Goal: Task Accomplishment & Management: Use online tool/utility

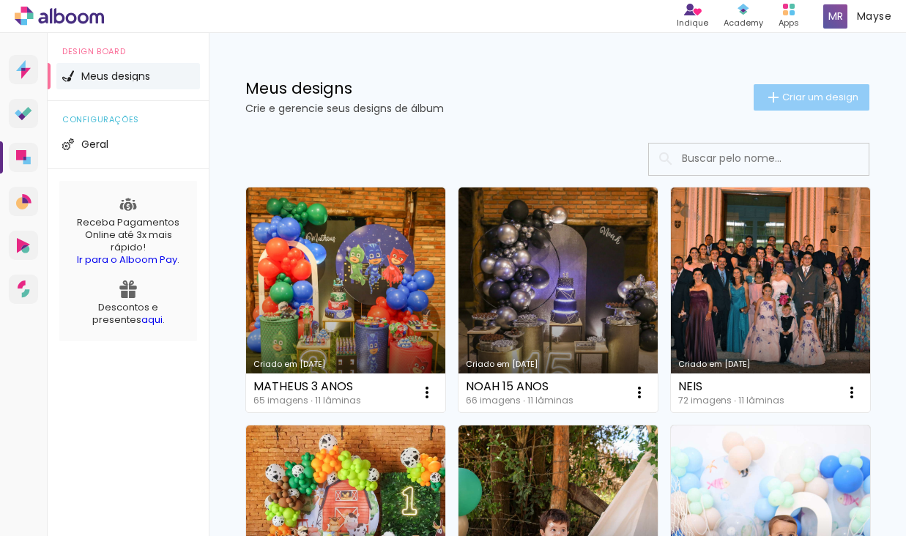
click at [823, 92] on span "Criar um design" at bounding box center [820, 97] width 76 height 10
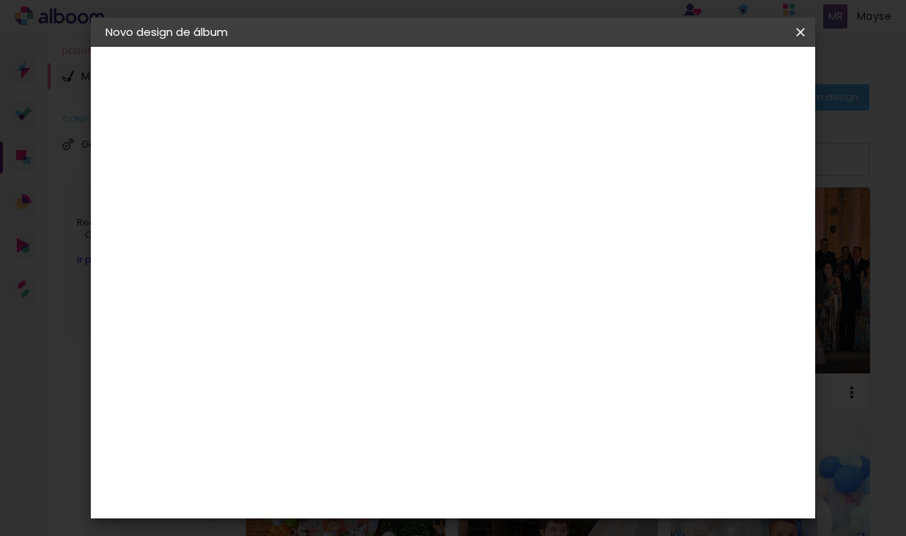
click at [345, 196] on input at bounding box center [345, 196] width 0 height 23
type input "[PERSON_NAME]"
type paper-input "[PERSON_NAME]"
click at [495, 87] on paper-button "Avançar" at bounding box center [459, 77] width 72 height 25
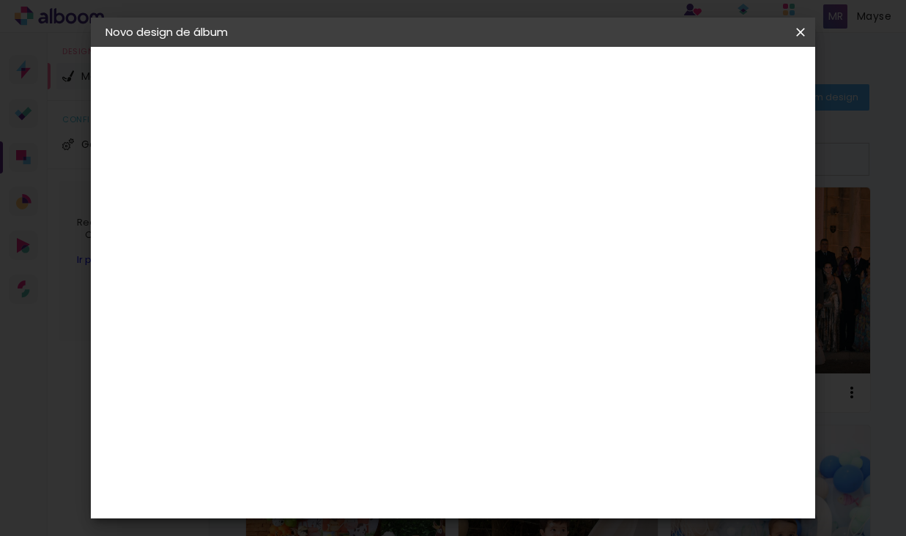
click at [380, 388] on div "Canaan Álbuns" at bounding box center [357, 399] width 45 height 23
click at [0, 0] on slot "Avançar" at bounding box center [0, 0] width 0 height 0
click at [444, 518] on span "25 × 25" at bounding box center [410, 533] width 68 height 30
click at [0, 0] on slot "Avançar" at bounding box center [0, 0] width 0 height 0
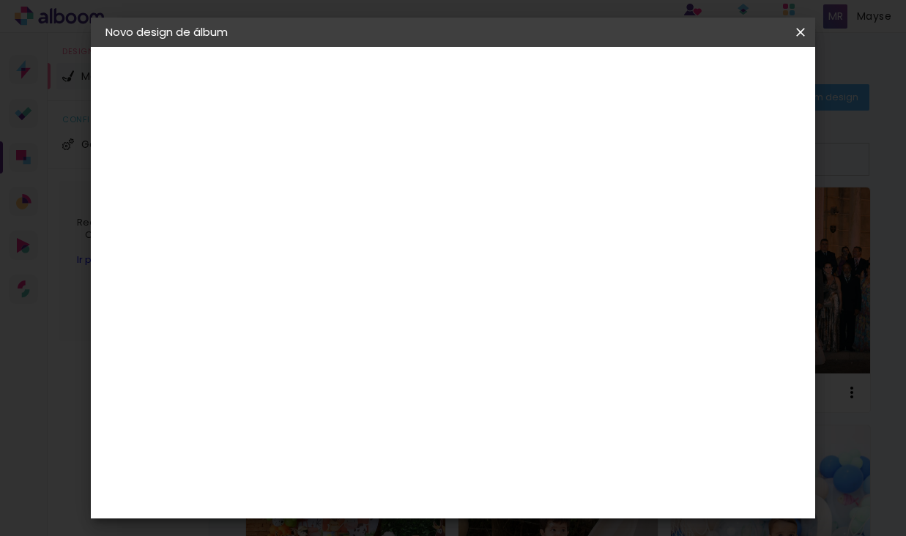
click at [720, 77] on span "Iniciar design" at bounding box center [686, 78] width 67 height 10
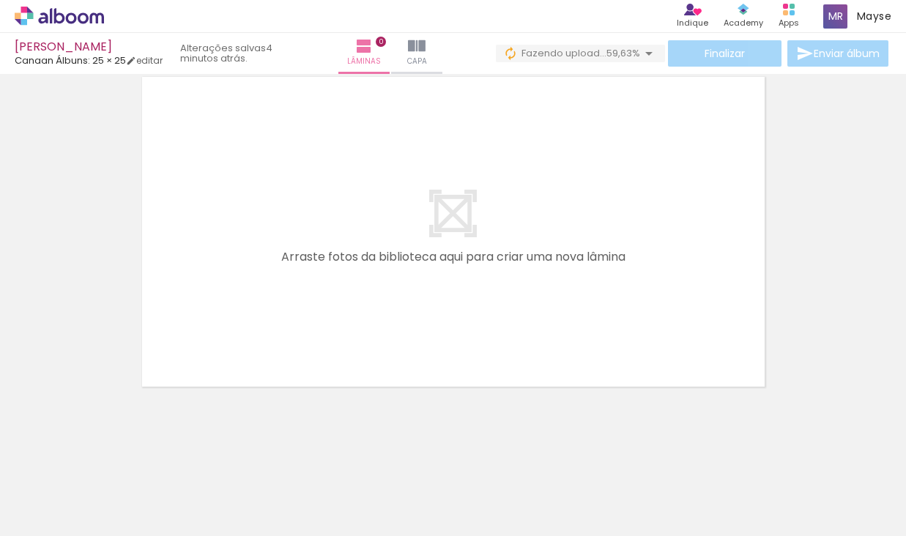
scroll to position [0, 10595]
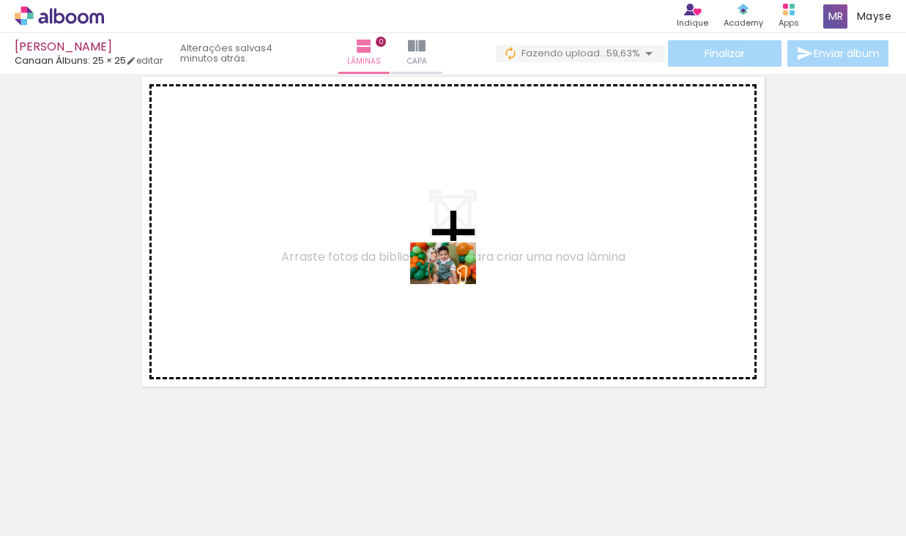
drag, startPoint x: 544, startPoint y: 472, endPoint x: 454, endPoint y: 286, distance: 206.4
click at [454, 286] on quentale-workspace at bounding box center [453, 268] width 906 height 536
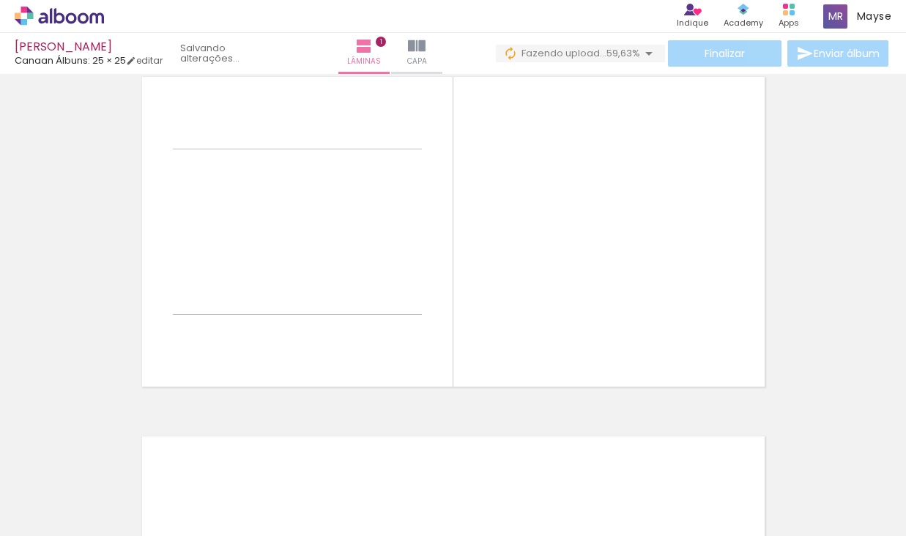
scroll to position [19, 0]
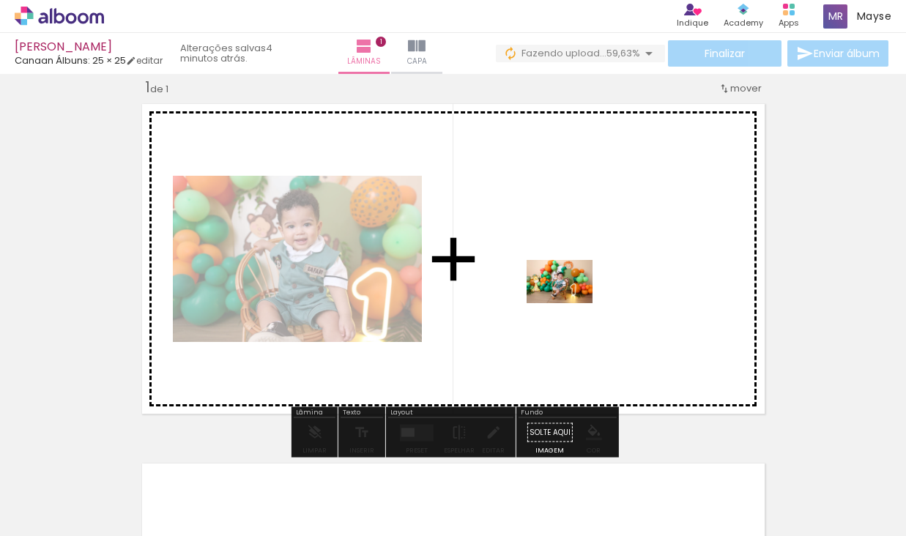
drag, startPoint x: 637, startPoint y: 467, endPoint x: 571, endPoint y: 304, distance: 175.5
click at [571, 304] on quentale-workspace at bounding box center [453, 268] width 906 height 536
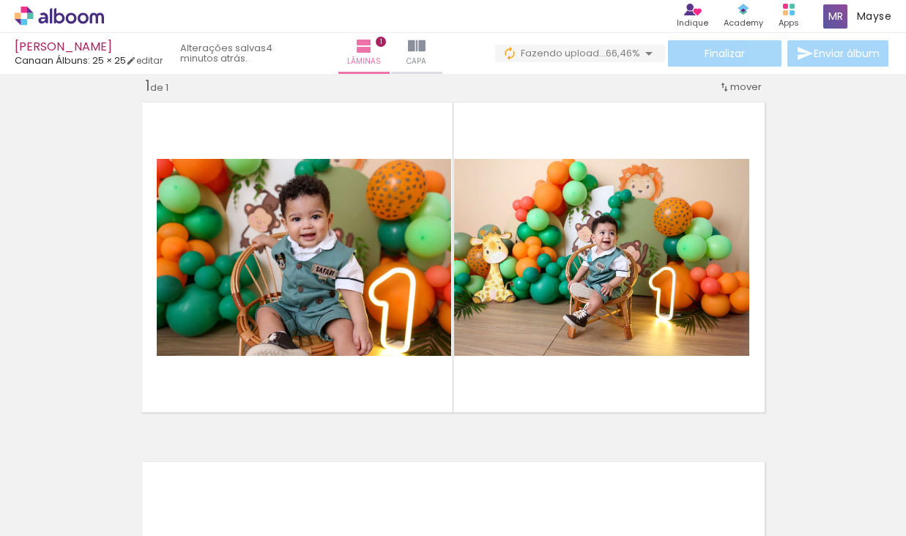
scroll to position [0, 10788]
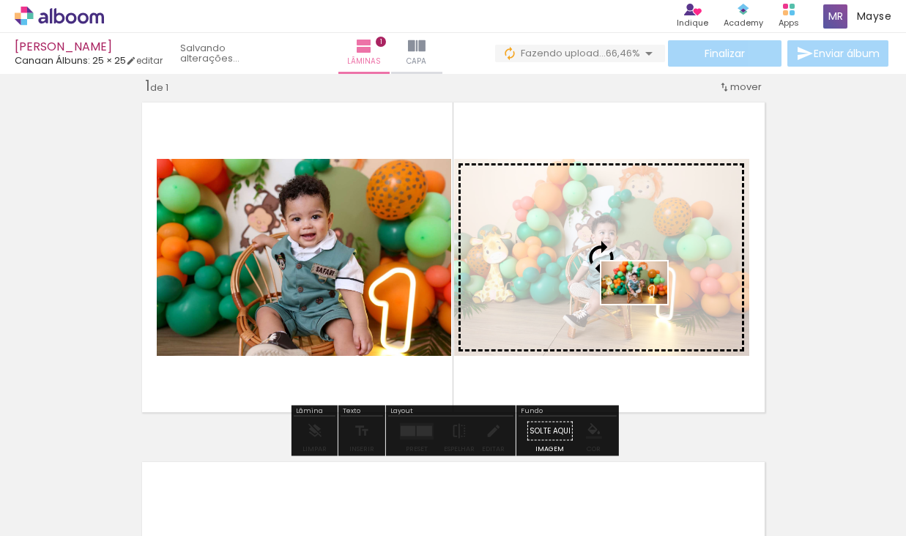
drag, startPoint x: 697, startPoint y: 479, endPoint x: 645, endPoint y: 305, distance: 181.0
click at [645, 305] on quentale-workspace at bounding box center [453, 268] width 906 height 536
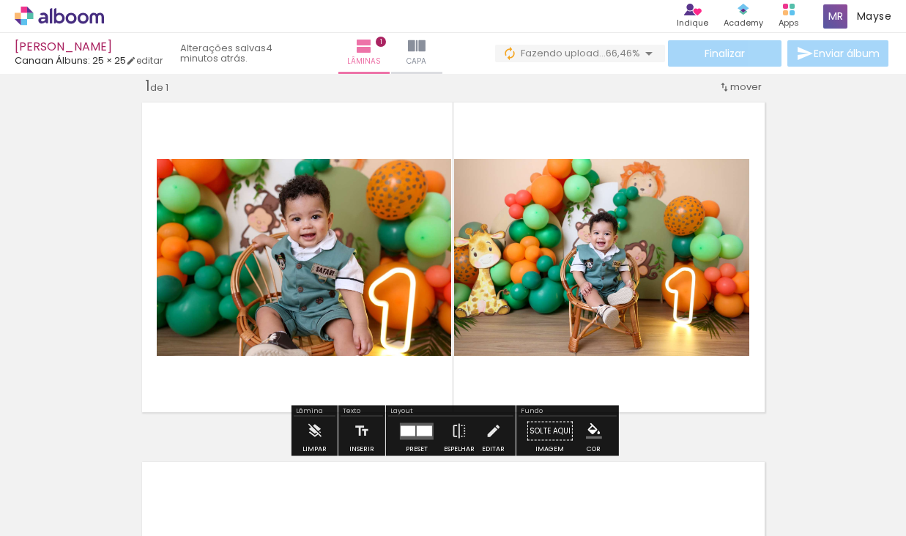
scroll to position [23, 0]
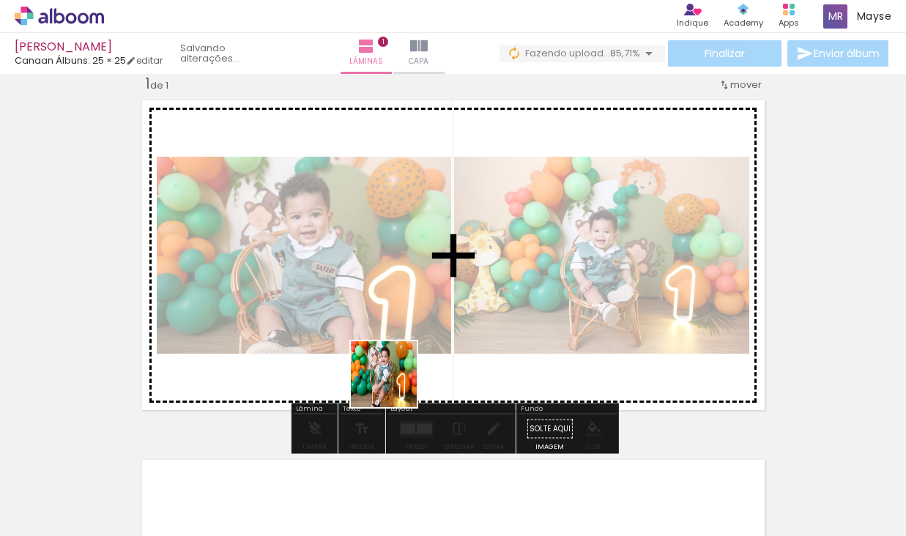
drag, startPoint x: 521, startPoint y: 495, endPoint x: 395, endPoint y: 385, distance: 167.2
click at [395, 385] on quentale-workspace at bounding box center [453, 268] width 906 height 536
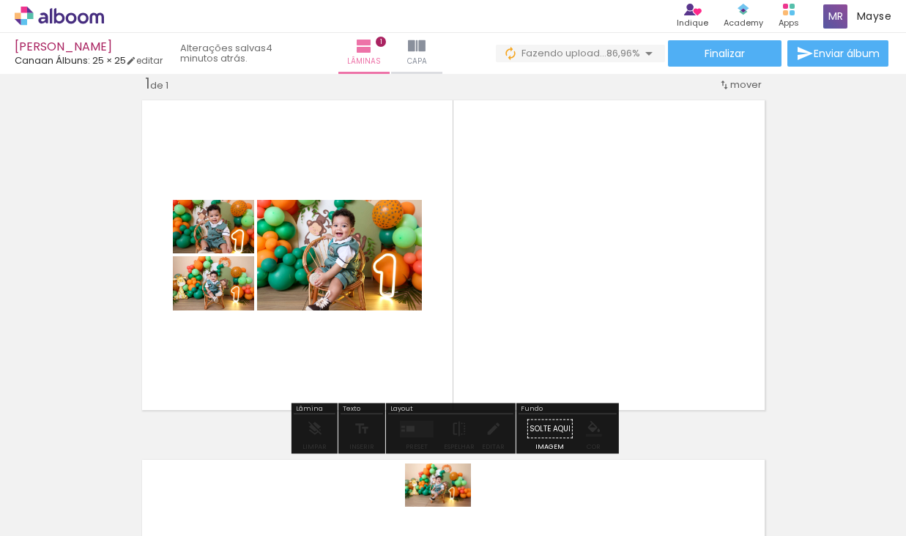
drag, startPoint x: 419, startPoint y: 484, endPoint x: 449, endPoint y: 508, distance: 38.6
click at [449, 508] on div at bounding box center [434, 487] width 73 height 48
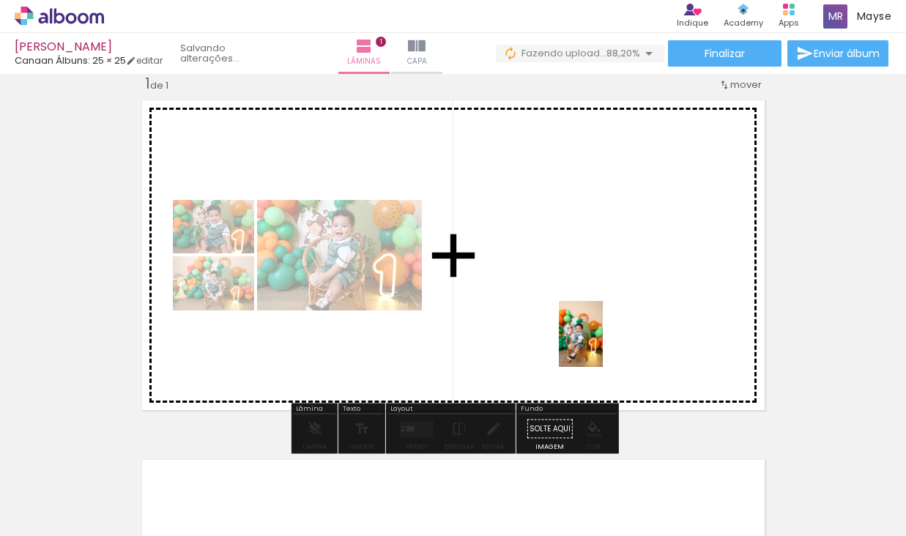
drag, startPoint x: 586, startPoint y: 500, endPoint x: 602, endPoint y: 339, distance: 162.0
click at [602, 339] on quentale-workspace at bounding box center [453, 268] width 906 height 536
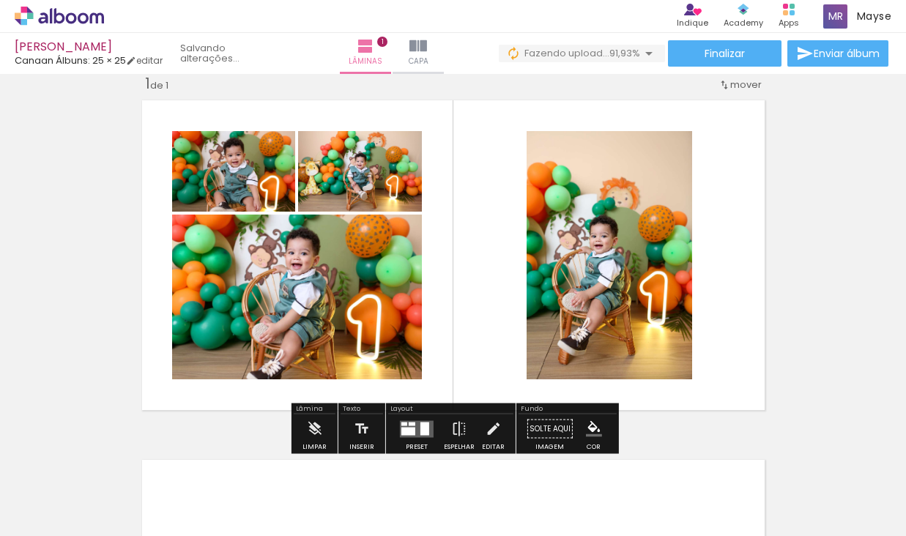
scroll to position [0, 11128]
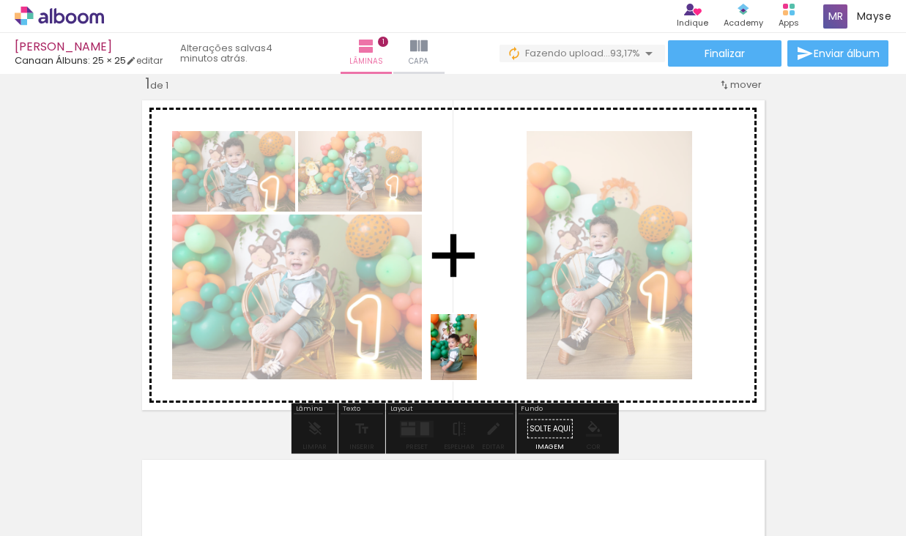
drag, startPoint x: 577, startPoint y: 498, endPoint x: 475, endPoint y: 358, distance: 173.0
click at [475, 358] on quentale-workspace at bounding box center [453, 268] width 906 height 536
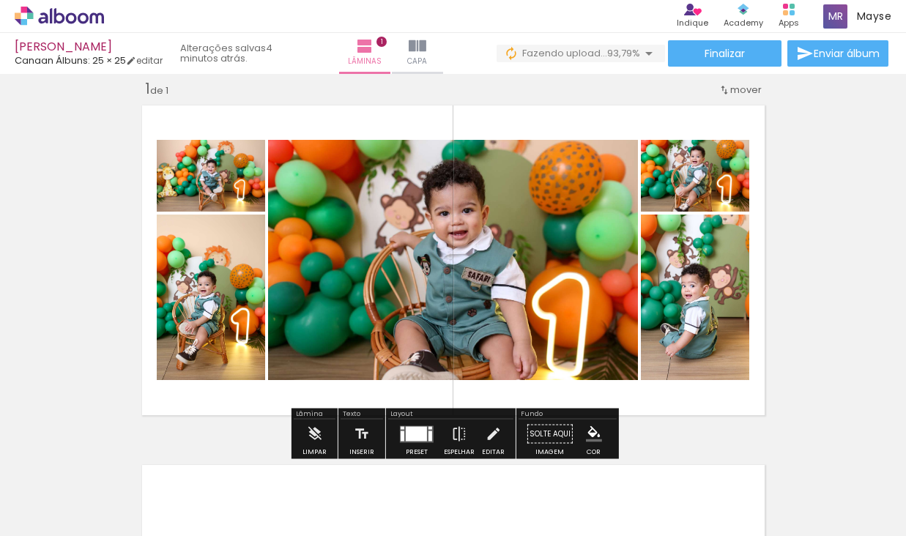
scroll to position [15, 0]
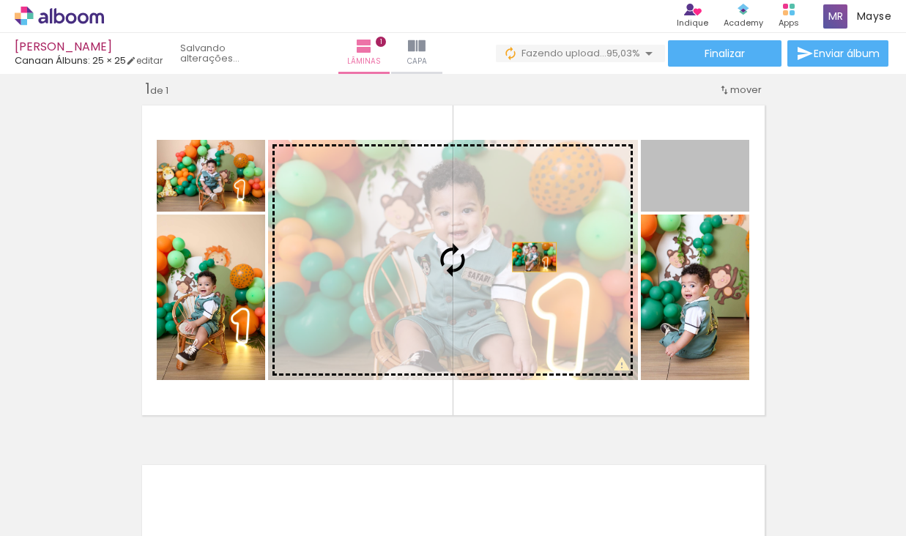
drag, startPoint x: 713, startPoint y: 173, endPoint x: 505, endPoint y: 272, distance: 230.7
click at [0, 0] on slot at bounding box center [0, 0] width 0 height 0
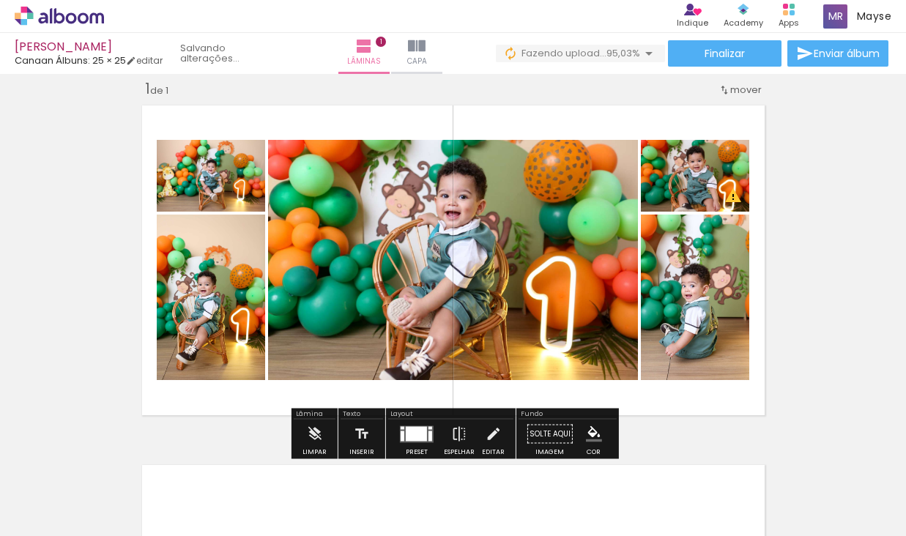
scroll to position [21, 0]
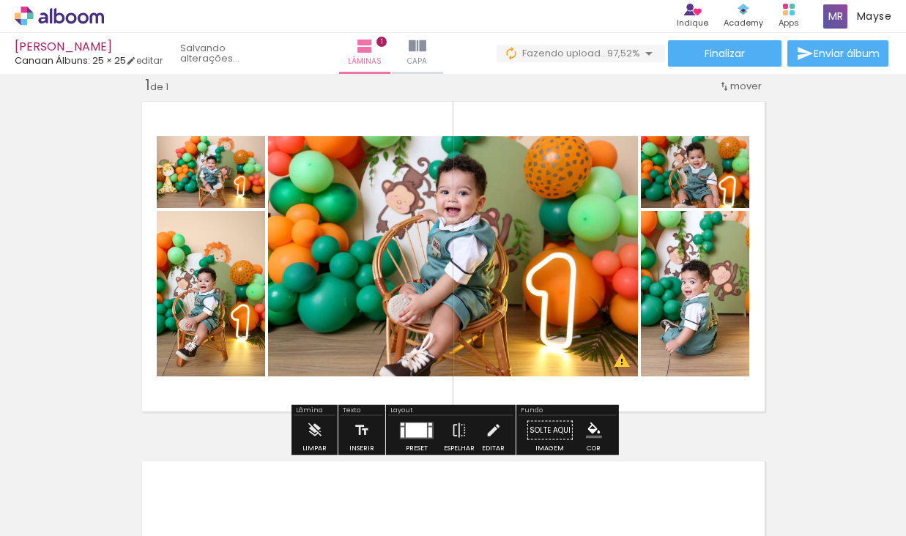
click at [418, 431] on div at bounding box center [416, 430] width 21 height 15
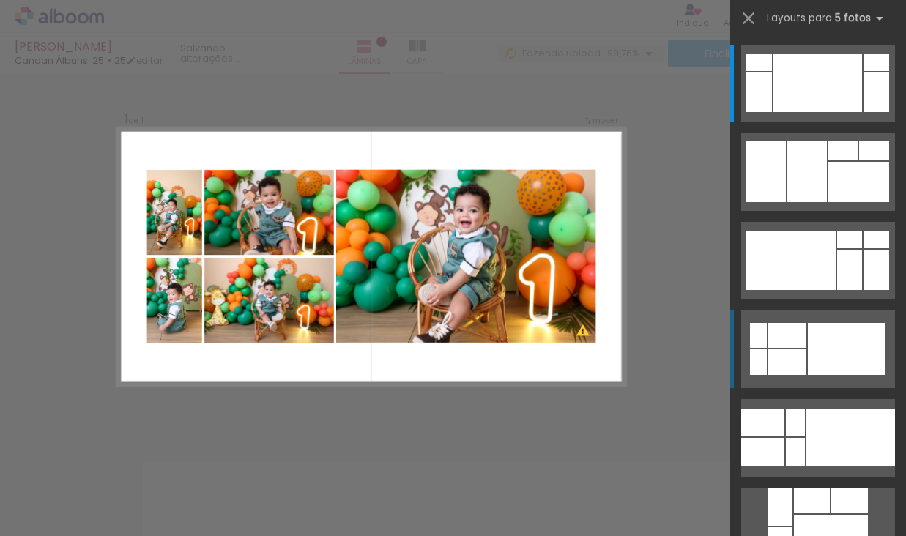
scroll to position [19, 0]
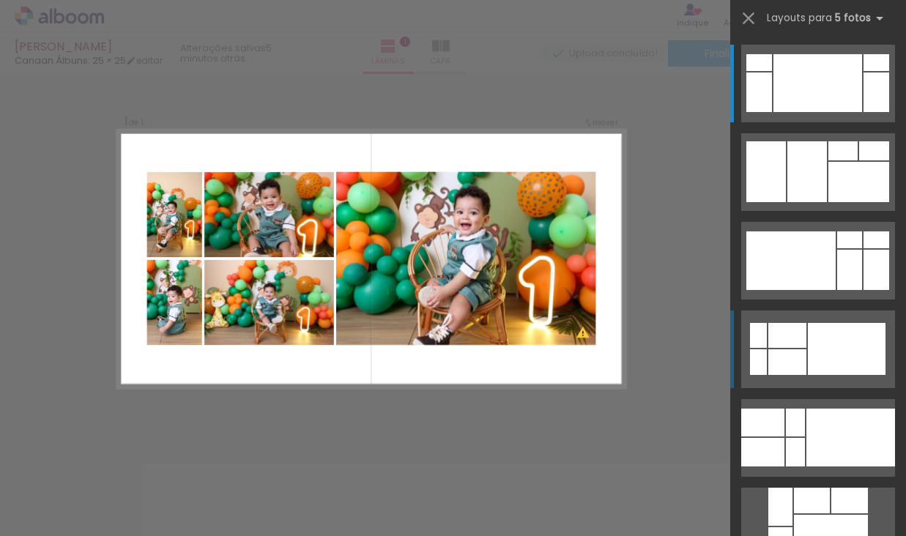
click at [864, 71] on div at bounding box center [877, 62] width 26 height 17
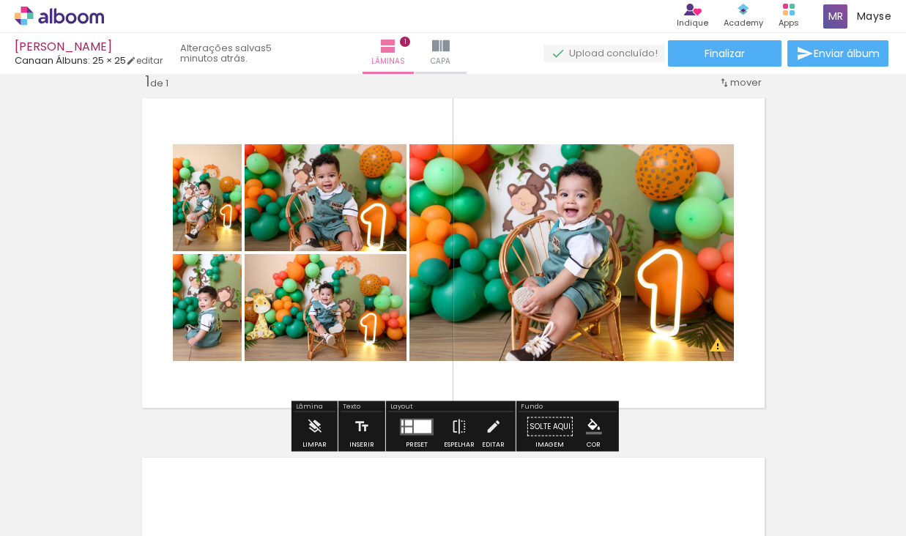
scroll to position [20, 0]
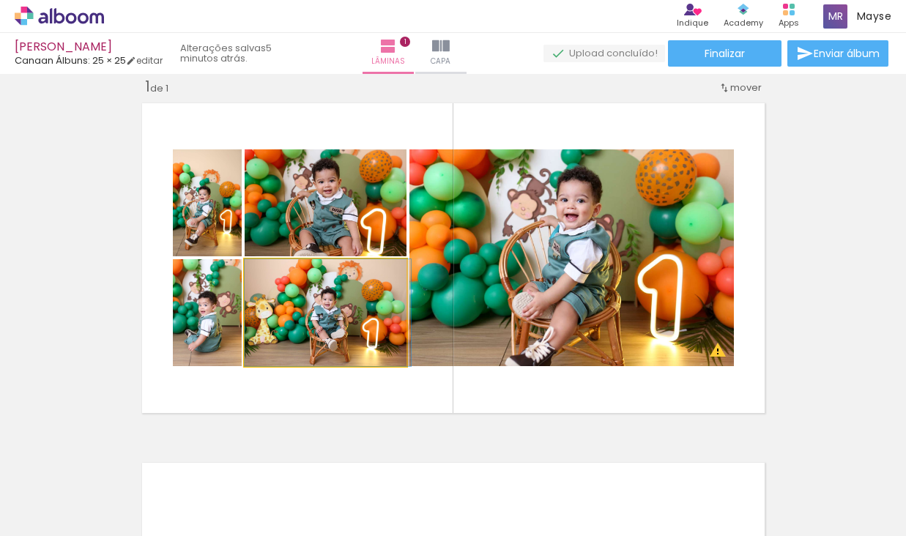
drag, startPoint x: 261, startPoint y: 333, endPoint x: 264, endPoint y: 322, distance: 10.7
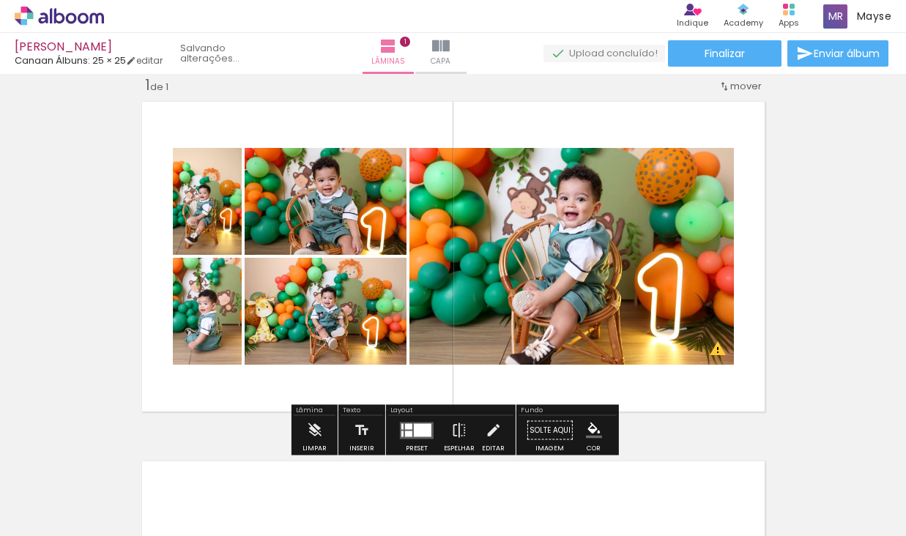
scroll to position [16, 0]
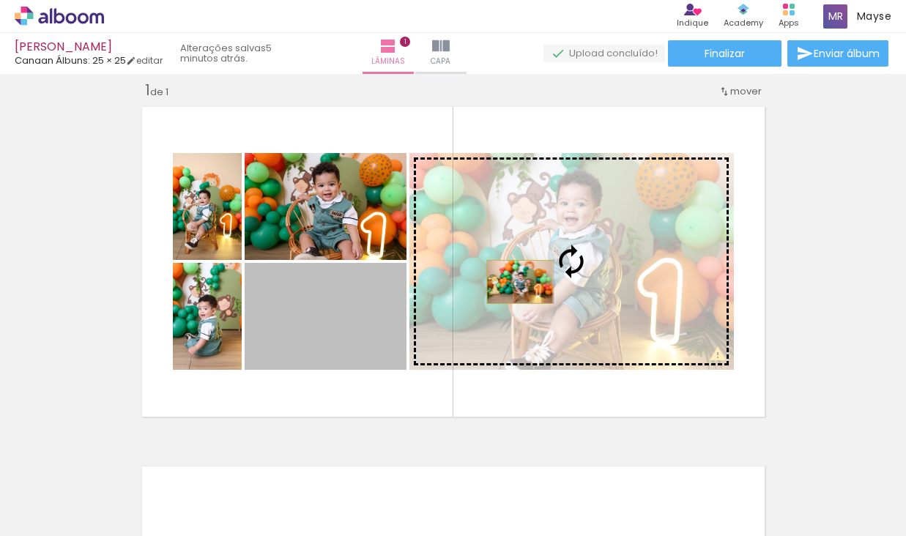
drag, startPoint x: 303, startPoint y: 341, endPoint x: 519, endPoint y: 282, distance: 224.1
click at [0, 0] on slot at bounding box center [0, 0] width 0 height 0
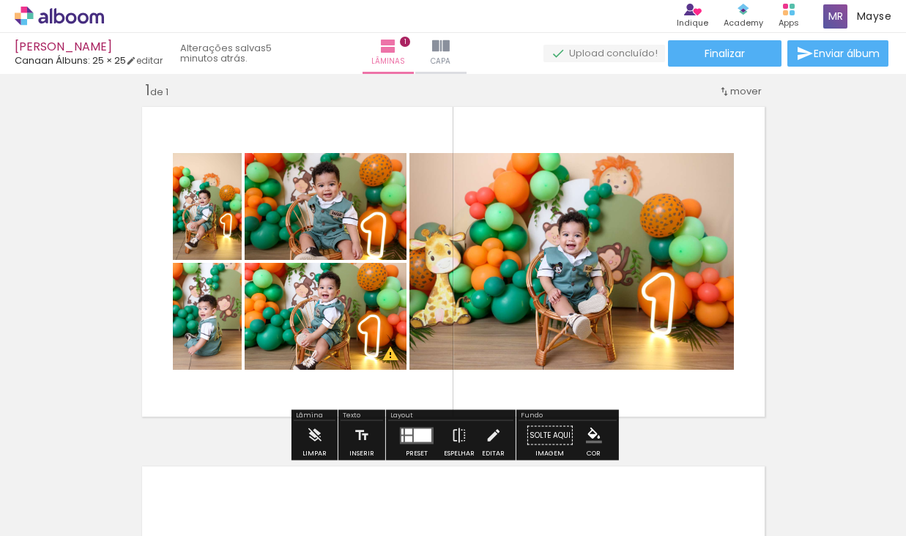
scroll to position [12, 0]
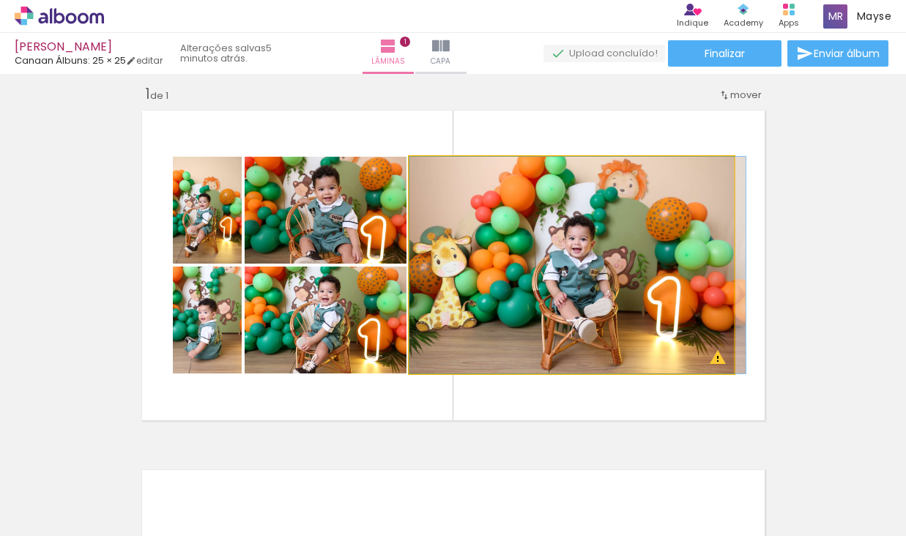
drag, startPoint x: 527, startPoint y: 298, endPoint x: 547, endPoint y: 310, distance: 23.6
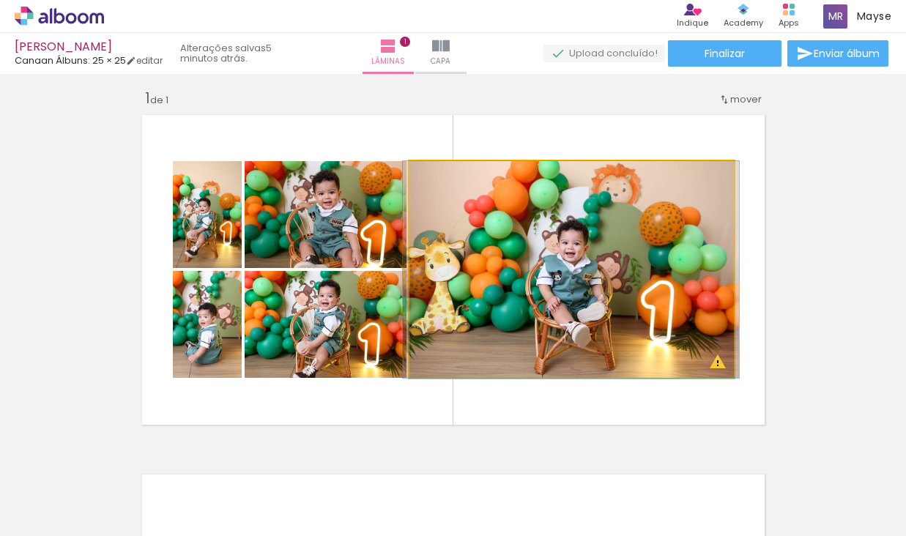
drag, startPoint x: 554, startPoint y: 297, endPoint x: 550, endPoint y: 305, distance: 8.2
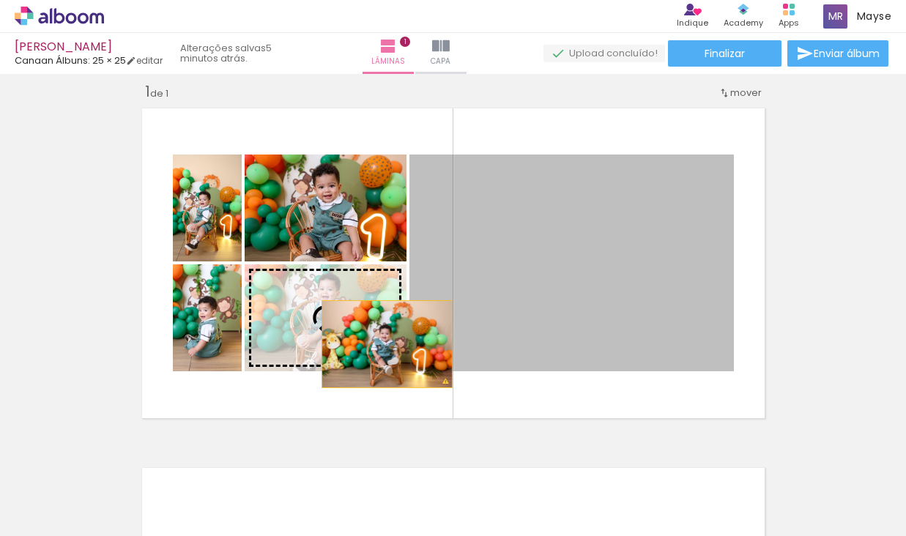
drag, startPoint x: 556, startPoint y: 302, endPoint x: 363, endPoint y: 336, distance: 195.7
click at [0, 0] on slot at bounding box center [0, 0] width 0 height 0
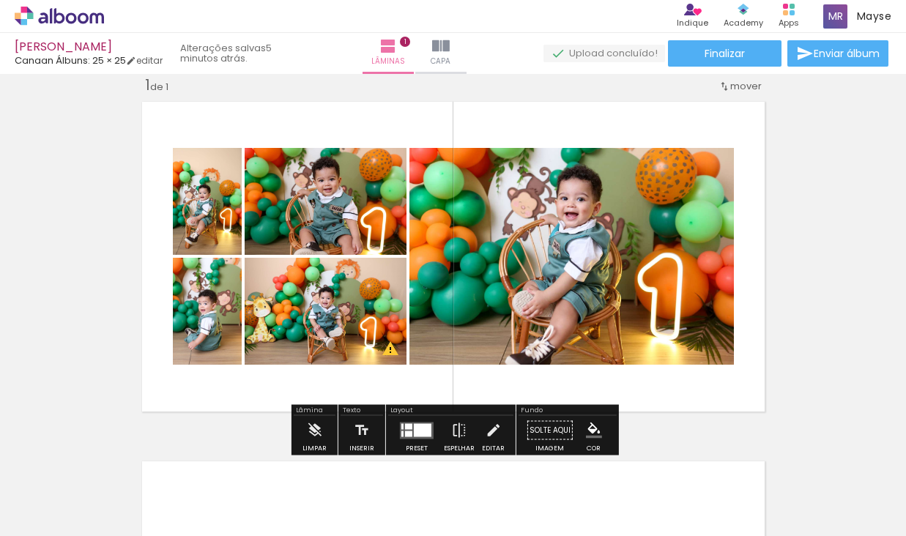
scroll to position [18, 0]
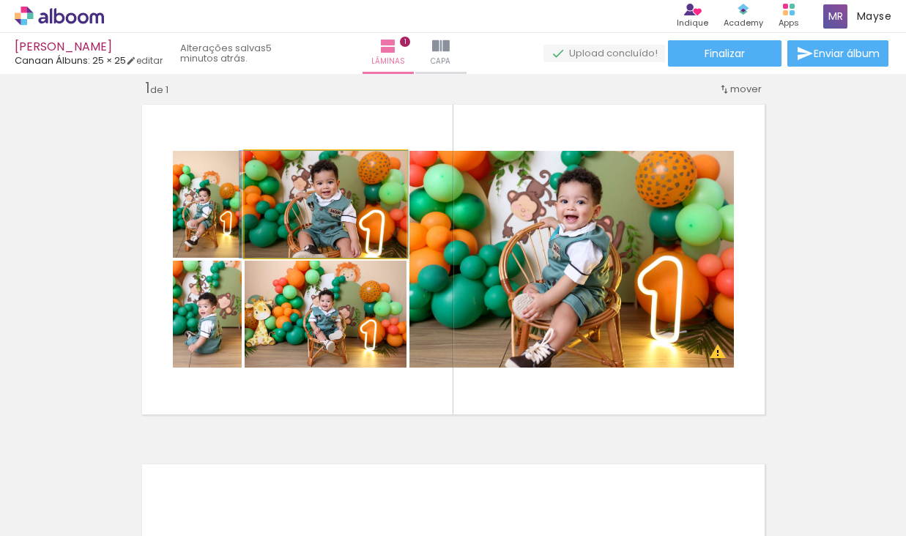
drag, startPoint x: 356, startPoint y: 212, endPoint x: 355, endPoint y: 199, distance: 13.3
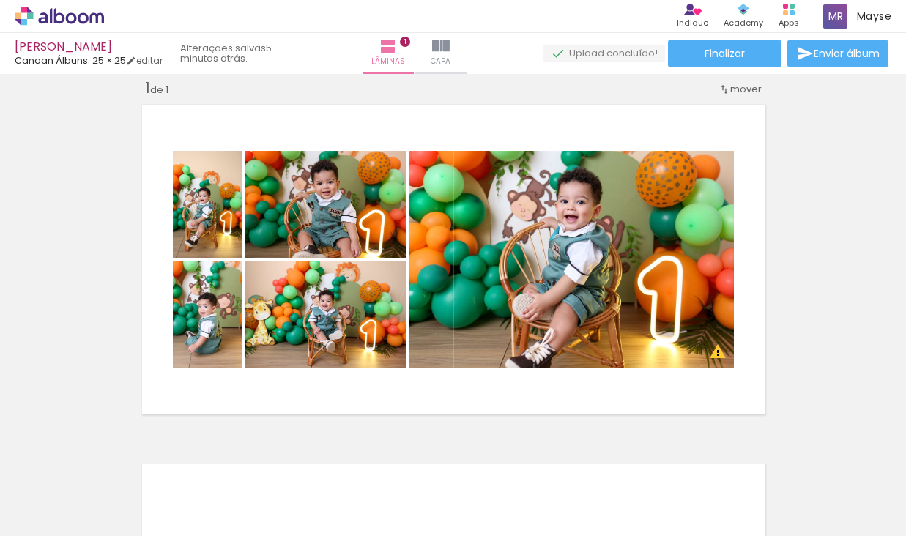
scroll to position [0, 10984]
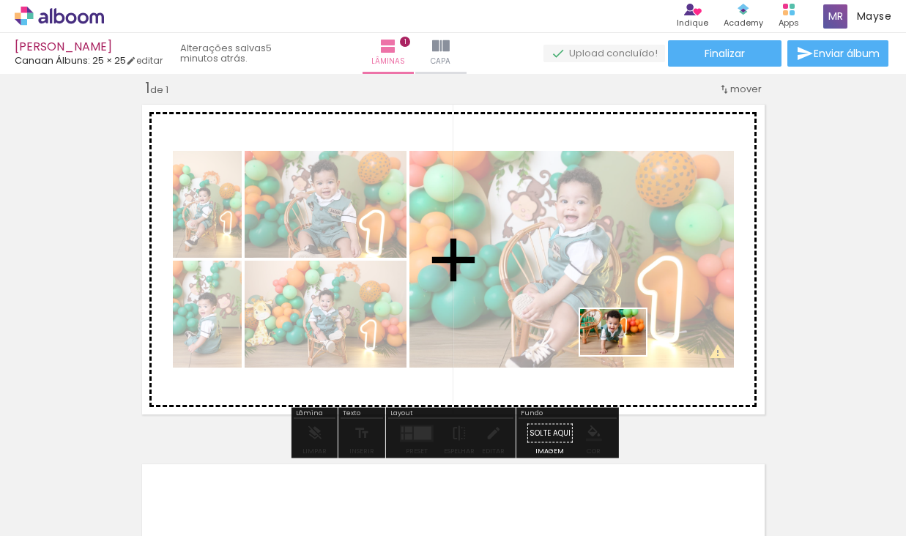
drag, startPoint x: 659, startPoint y: 488, endPoint x: 624, endPoint y: 353, distance: 139.3
click at [624, 353] on quentale-workspace at bounding box center [453, 268] width 906 height 536
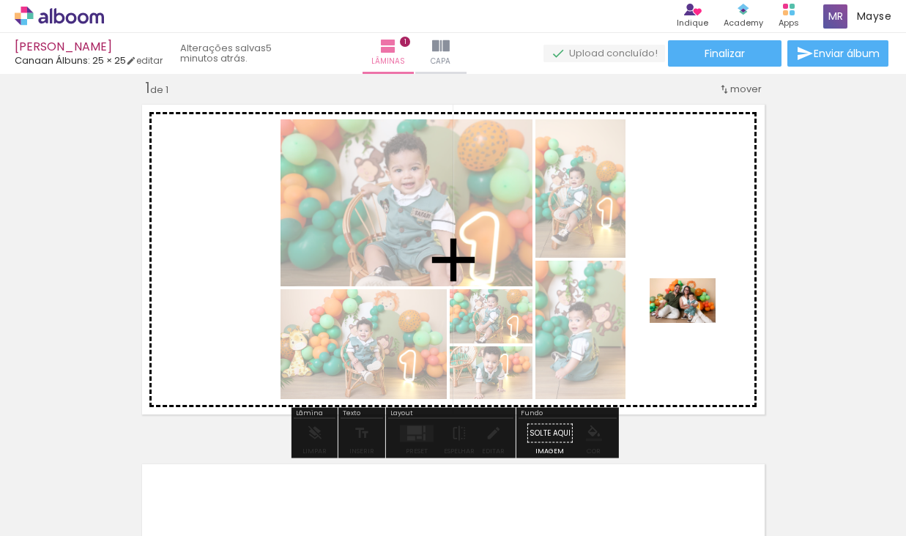
drag, startPoint x: 552, startPoint y: 489, endPoint x: 694, endPoint y: 322, distance: 219.3
click at [694, 322] on quentale-workspace at bounding box center [453, 268] width 906 height 536
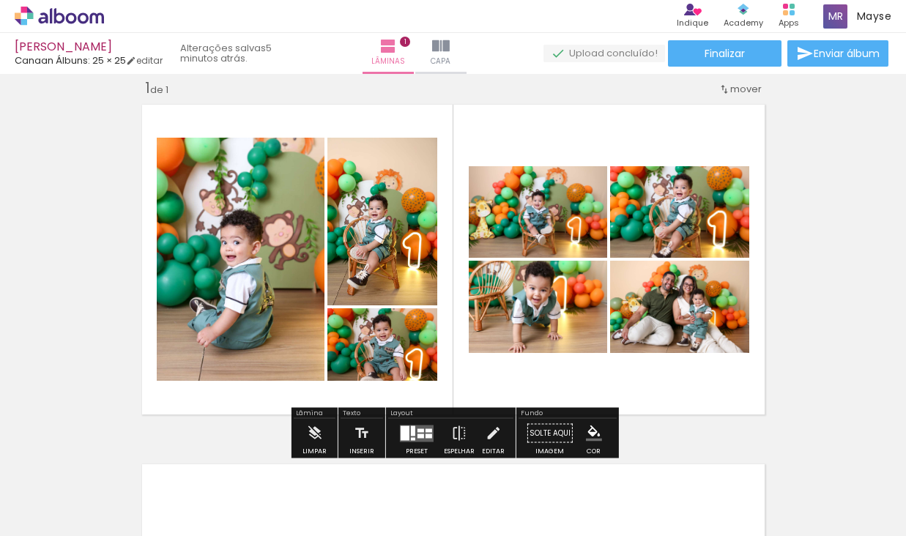
scroll to position [15, 0]
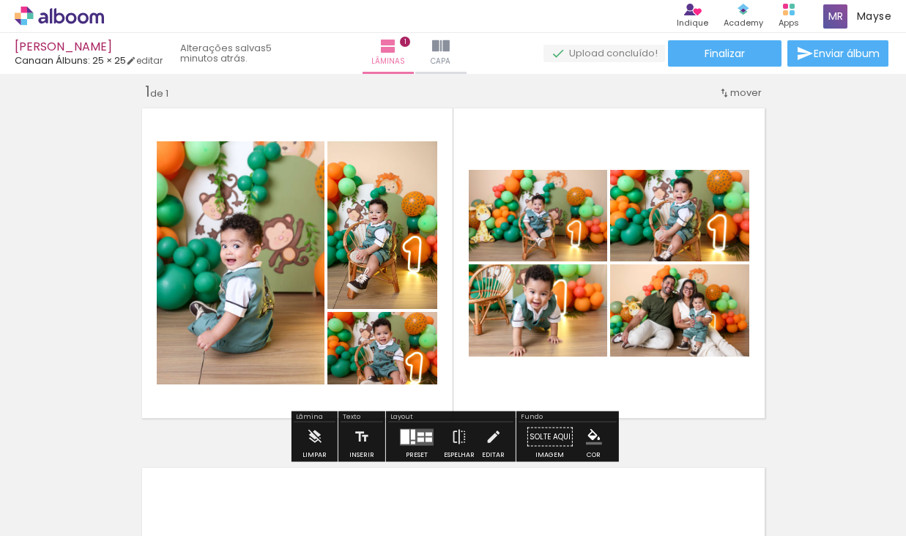
click at [418, 434] on div at bounding box center [421, 434] width 7 height 4
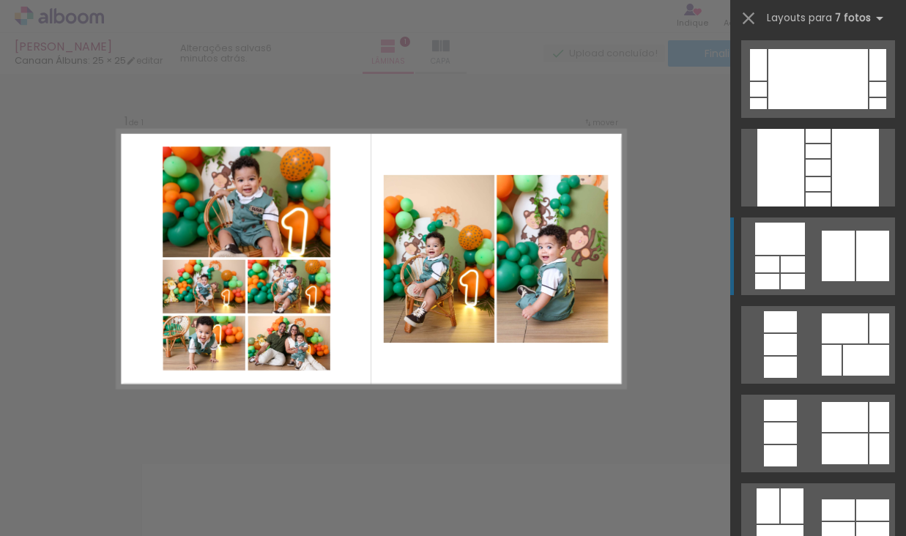
scroll to position [130, 0]
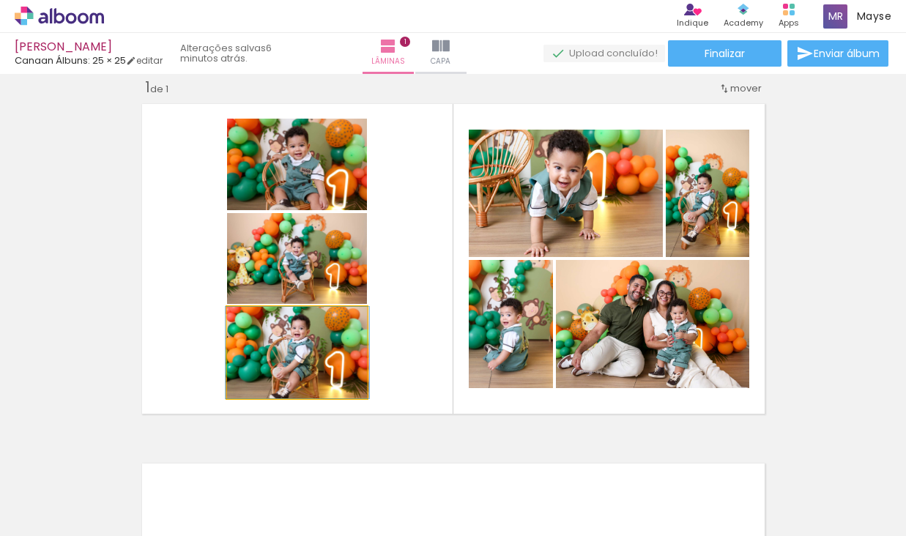
drag, startPoint x: 308, startPoint y: 366, endPoint x: 307, endPoint y: 308, distance: 57.9
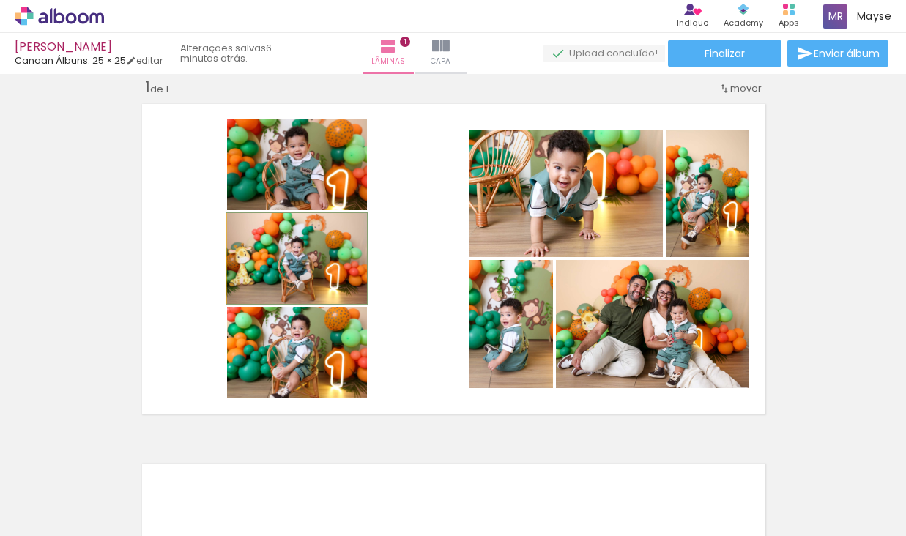
drag, startPoint x: 308, startPoint y: 286, endPoint x: 307, endPoint y: 271, distance: 14.7
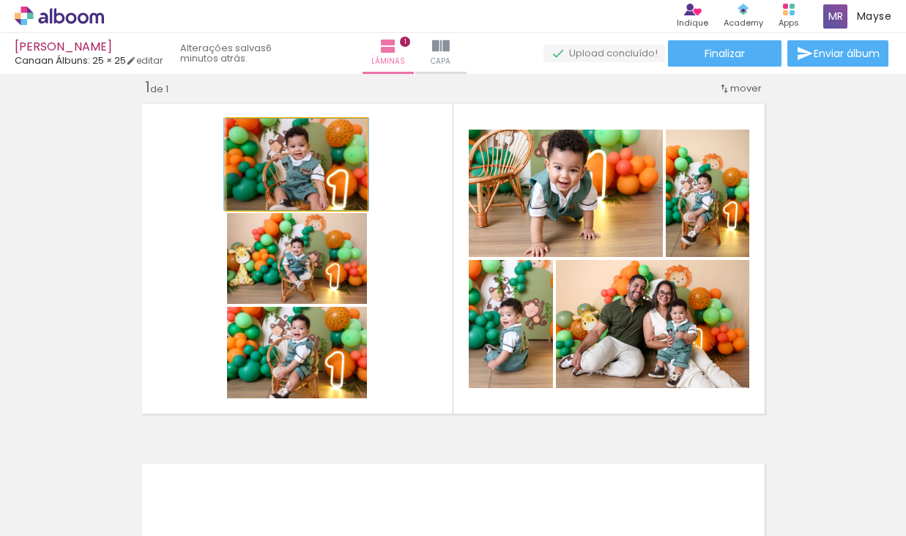
drag, startPoint x: 297, startPoint y: 182, endPoint x: 300, endPoint y: 167, distance: 15.7
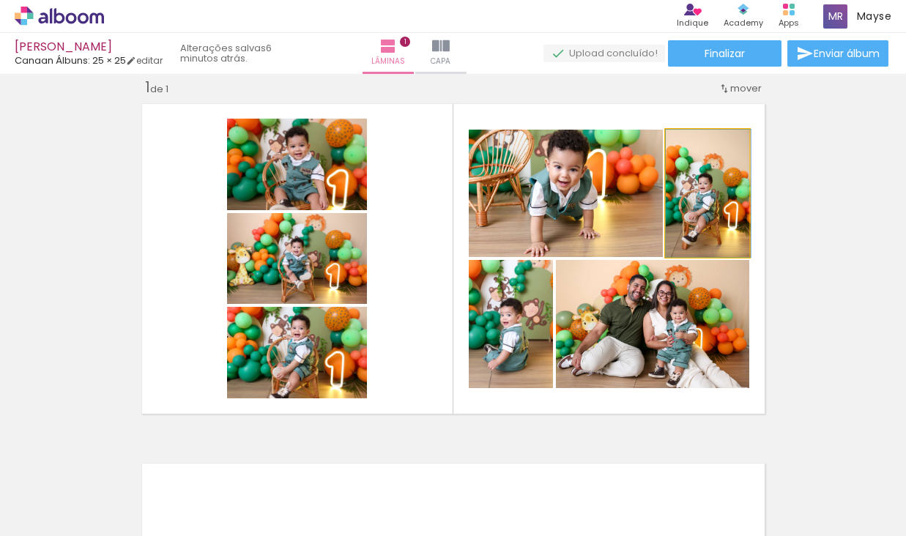
drag, startPoint x: 726, startPoint y: 202, endPoint x: 704, endPoint y: 311, distance: 111.3
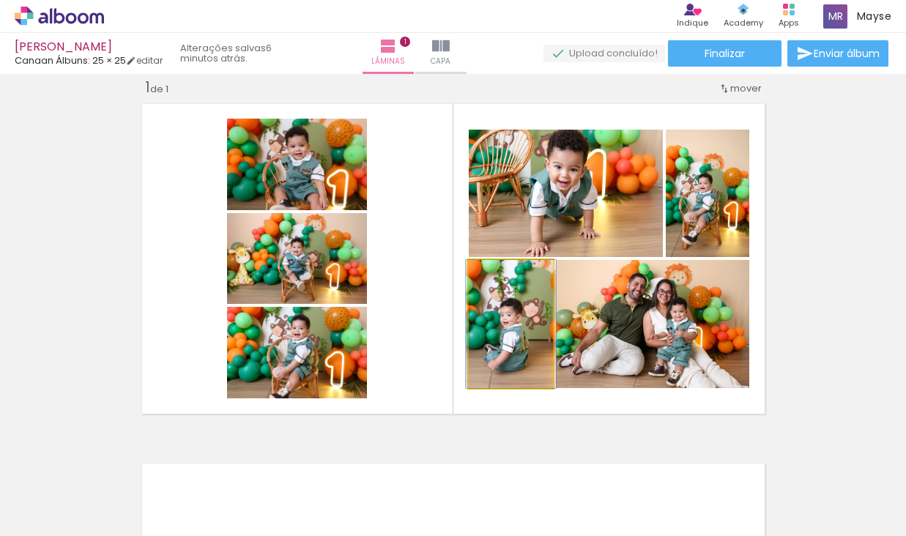
click at [497, 354] on quentale-photo at bounding box center [511, 324] width 84 height 128
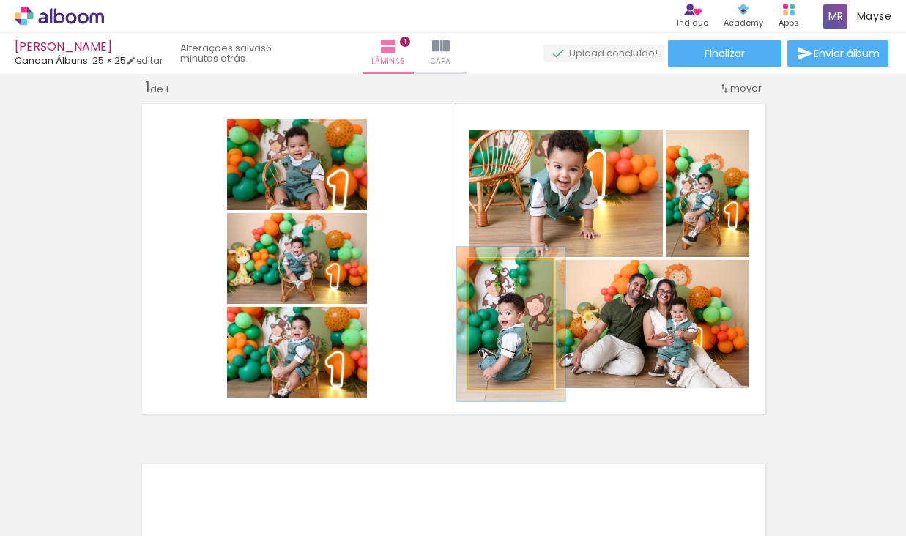
type paper-slider "120"
click at [507, 271] on div at bounding box center [504, 275] width 13 height 13
click at [513, 353] on quentale-photo at bounding box center [511, 324] width 84 height 128
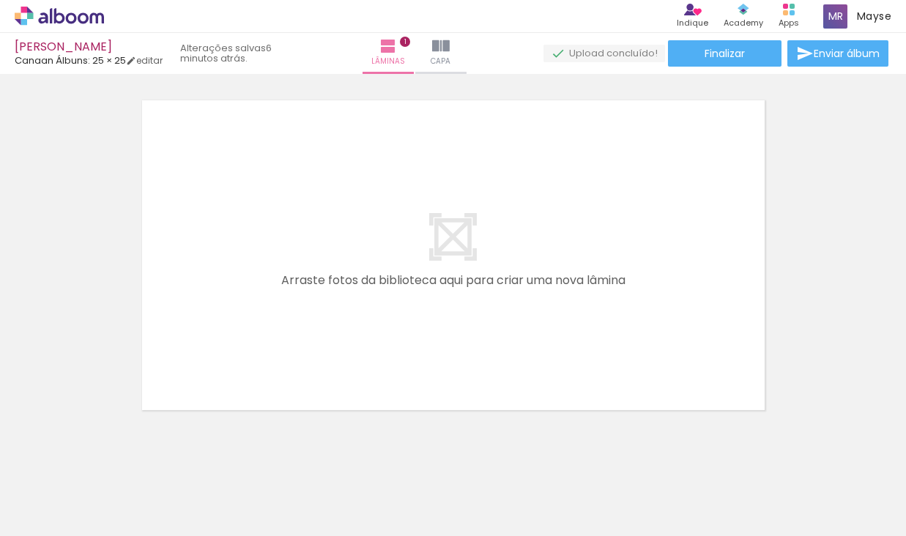
scroll to position [0, 11460]
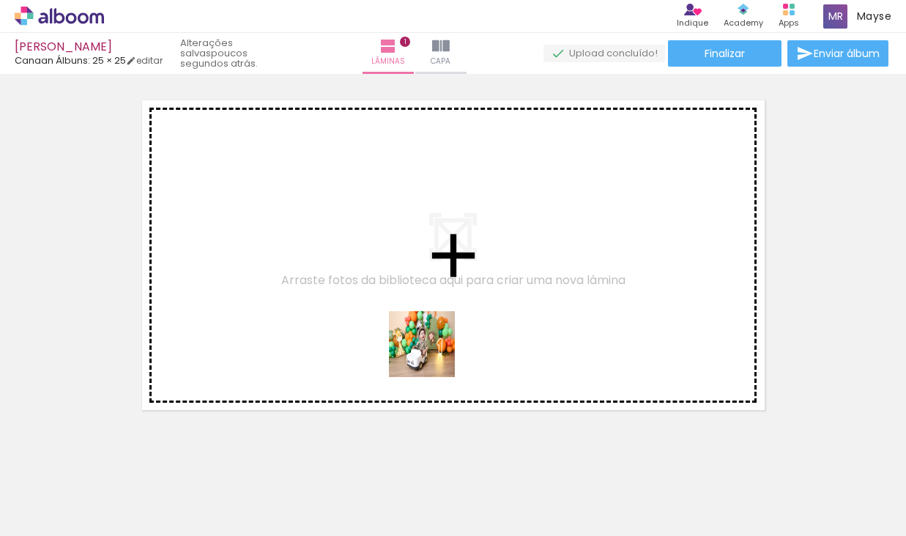
drag, startPoint x: 431, startPoint y: 495, endPoint x: 474, endPoint y: 441, distance: 68.9
click at [433, 355] on quentale-workspace at bounding box center [453, 268] width 906 height 536
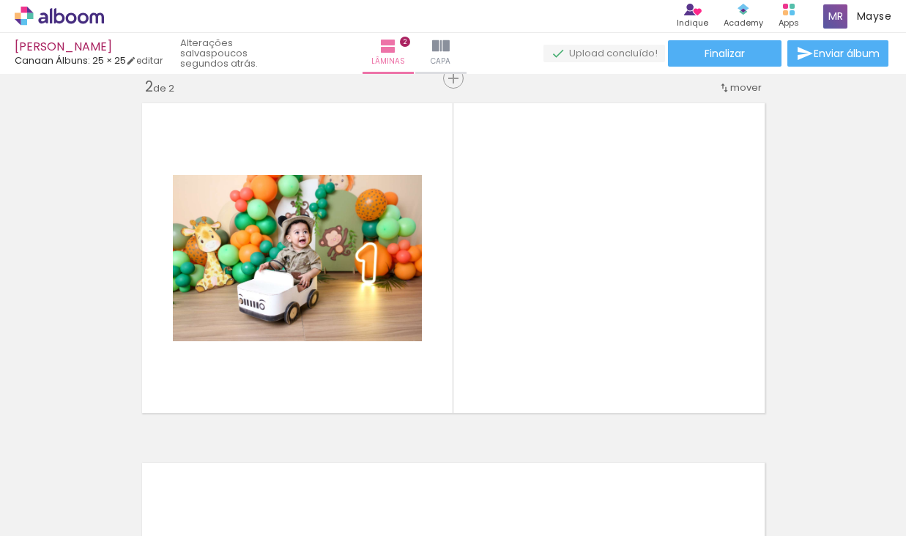
scroll to position [379, 0]
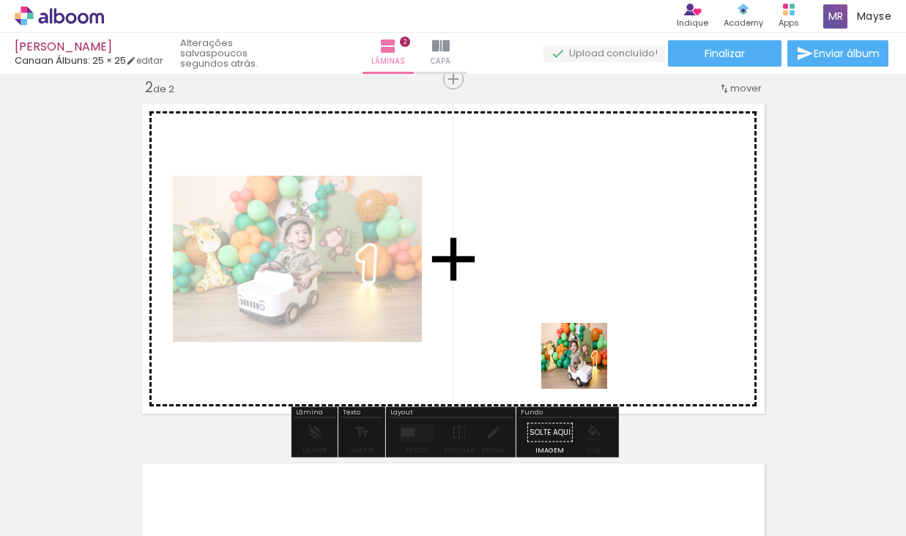
drag, startPoint x: 584, startPoint y: 490, endPoint x: 584, endPoint y: 357, distance: 132.6
click at [585, 357] on quentale-workspace at bounding box center [453, 268] width 906 height 536
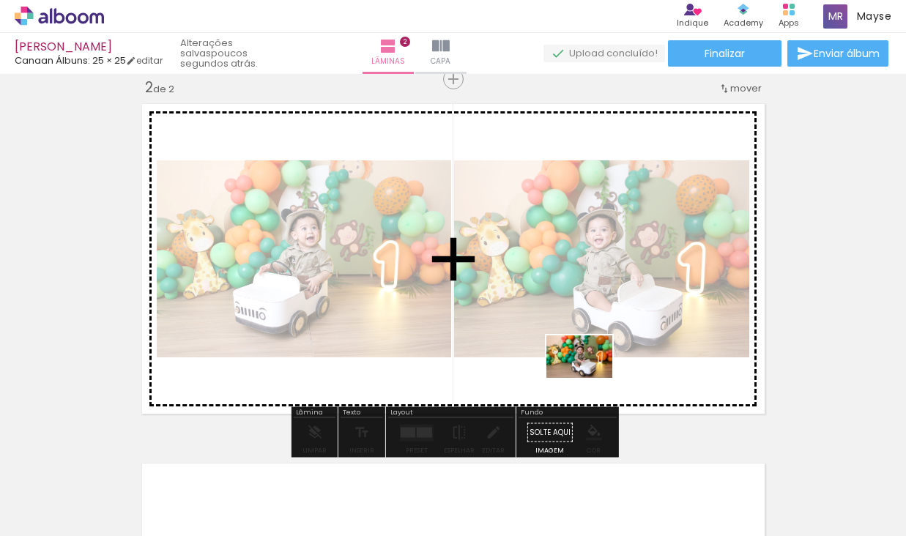
drag, startPoint x: 661, startPoint y: 501, endPoint x: 590, endPoint y: 379, distance: 140.8
click at [590, 379] on quentale-workspace at bounding box center [453, 268] width 906 height 536
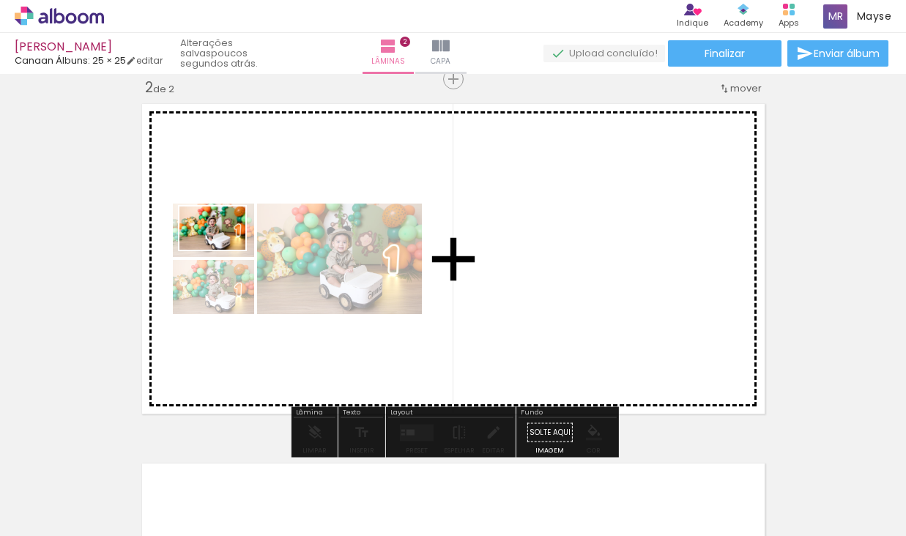
drag, startPoint x: 749, startPoint y: 493, endPoint x: 223, endPoint y: 251, distance: 578.5
click at [223, 251] on quentale-workspace at bounding box center [453, 268] width 906 height 536
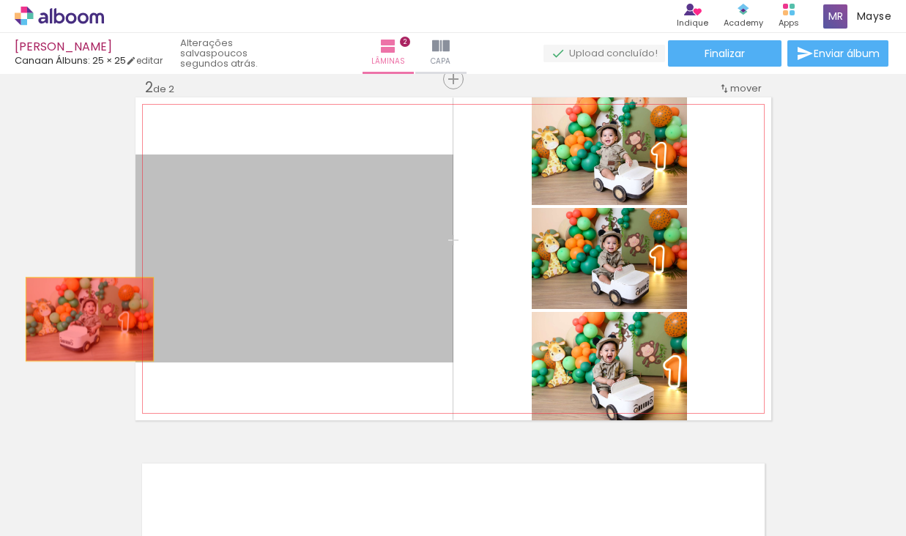
drag, startPoint x: 306, startPoint y: 317, endPoint x: 89, endPoint y: 319, distance: 216.8
click at [89, 319] on div "Inserir lâmina 1 de 2 Inserir lâmina 2 de 2" at bounding box center [453, 240] width 906 height 1080
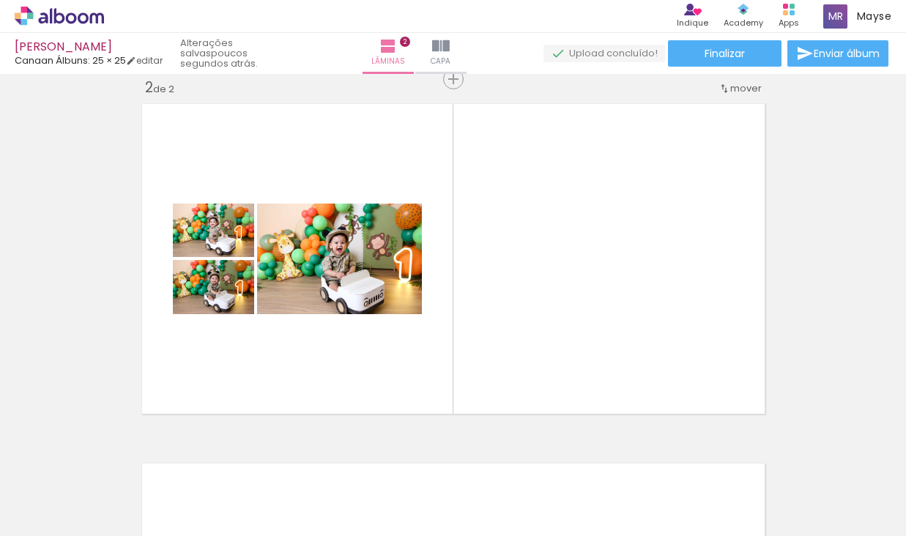
scroll to position [0, 11775]
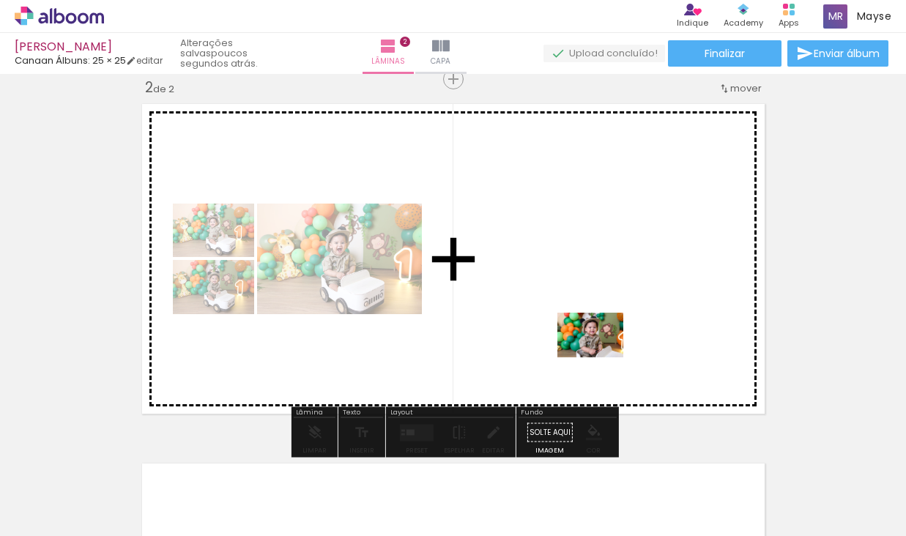
drag, startPoint x: 612, startPoint y: 491, endPoint x: 601, endPoint y: 357, distance: 134.5
click at [601, 357] on quentale-workspace at bounding box center [453, 268] width 906 height 536
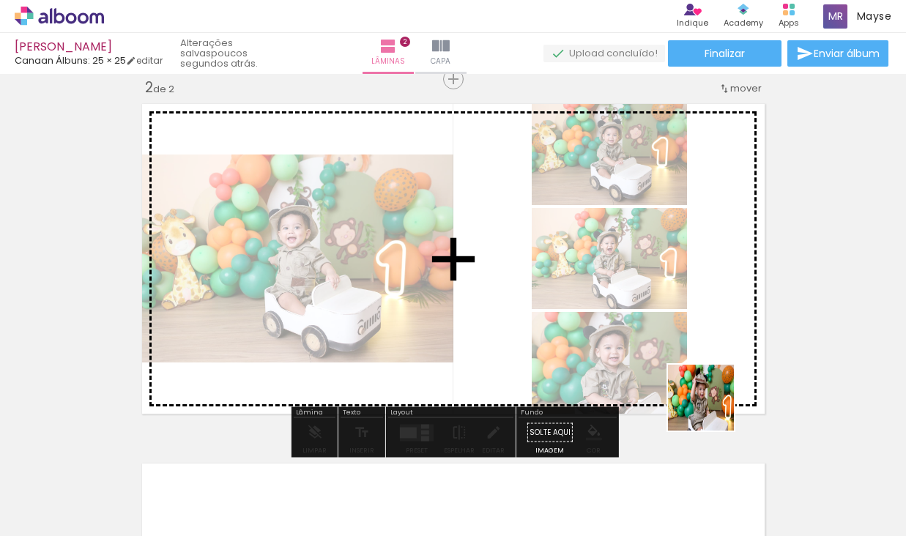
drag, startPoint x: 694, startPoint y: 473, endPoint x: 772, endPoint y: 464, distance: 78.9
click at [735, 363] on quentale-workspace at bounding box center [453, 268] width 906 height 536
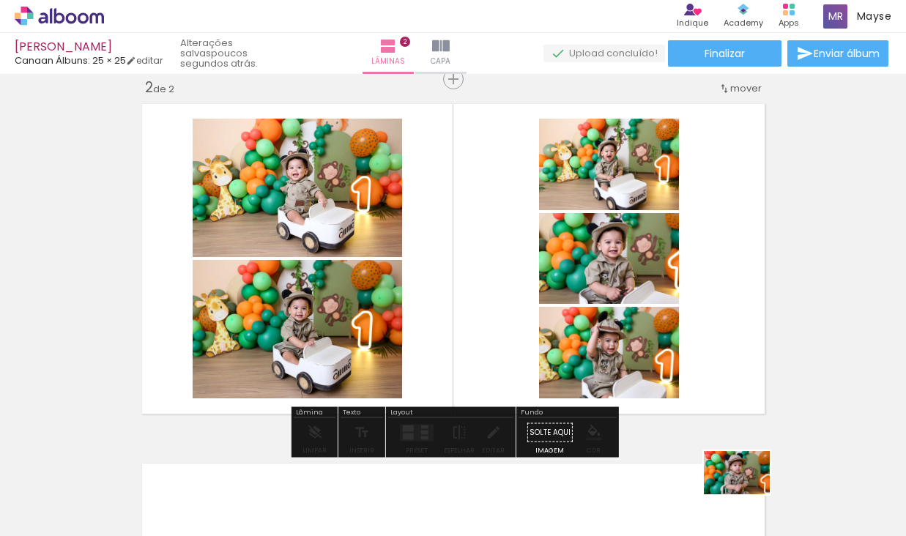
drag, startPoint x: 765, startPoint y: 488, endPoint x: 759, endPoint y: 507, distance: 20.2
click at [760, 507] on div at bounding box center [760, 486] width 73 height 47
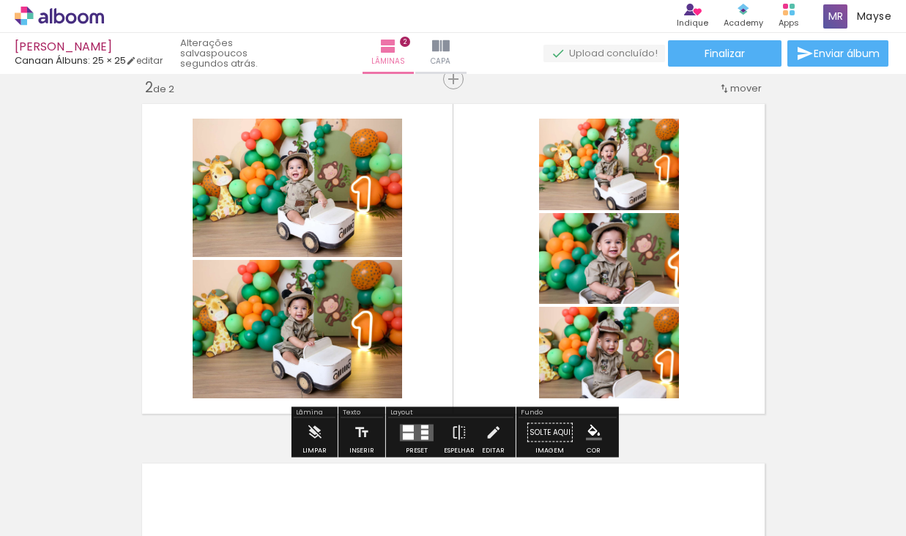
scroll to position [0, 11979]
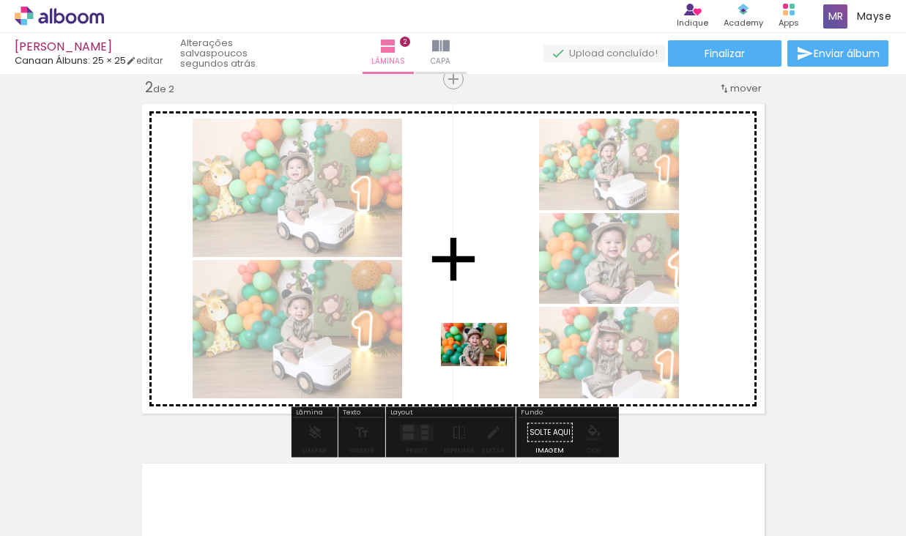
drag, startPoint x: 705, startPoint y: 495, endPoint x: 497, endPoint y: 371, distance: 242.5
click at [484, 365] on quentale-workspace at bounding box center [453, 268] width 906 height 536
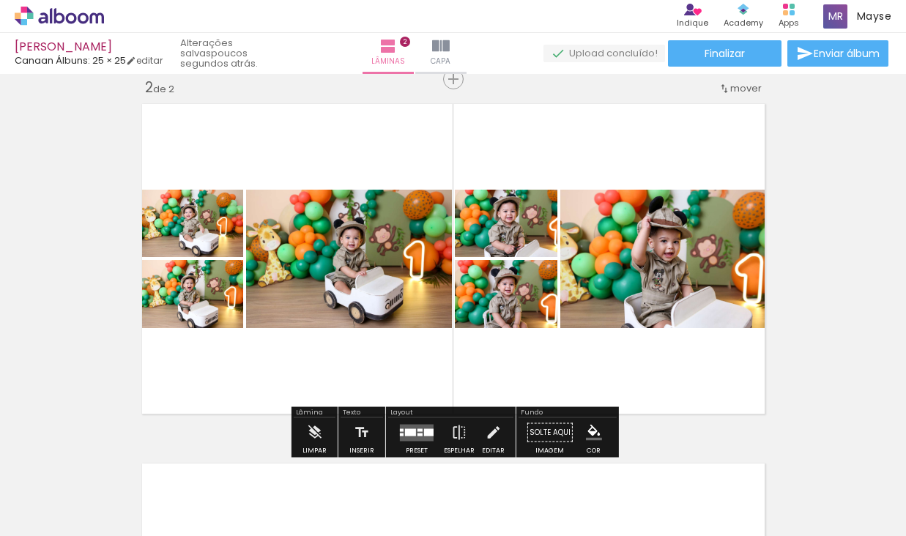
scroll to position [0, 12427]
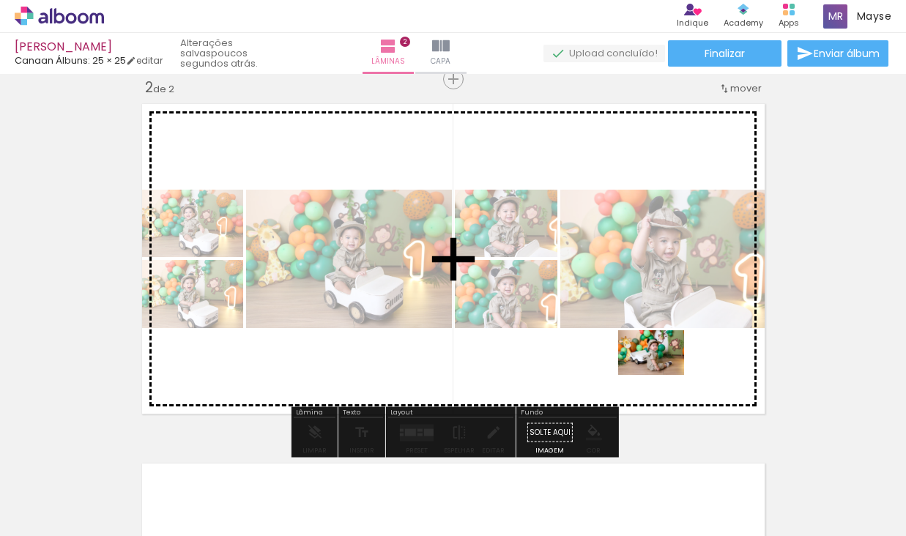
drag, startPoint x: 862, startPoint y: 489, endPoint x: 662, endPoint y: 374, distance: 230.7
click at [662, 374] on quentale-workspace at bounding box center [453, 268] width 906 height 536
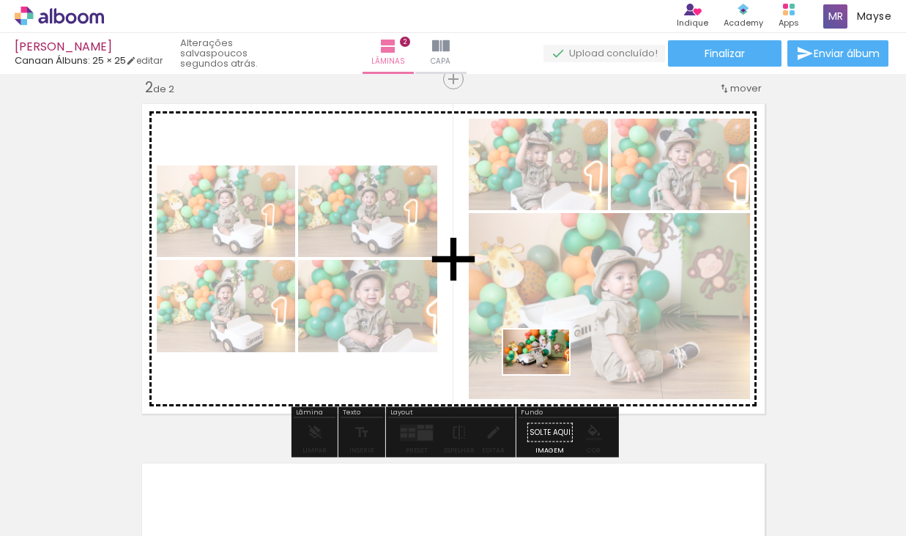
drag, startPoint x: 690, startPoint y: 448, endPoint x: 547, endPoint y: 374, distance: 161.2
click at [547, 374] on quentale-workspace at bounding box center [453, 268] width 906 height 536
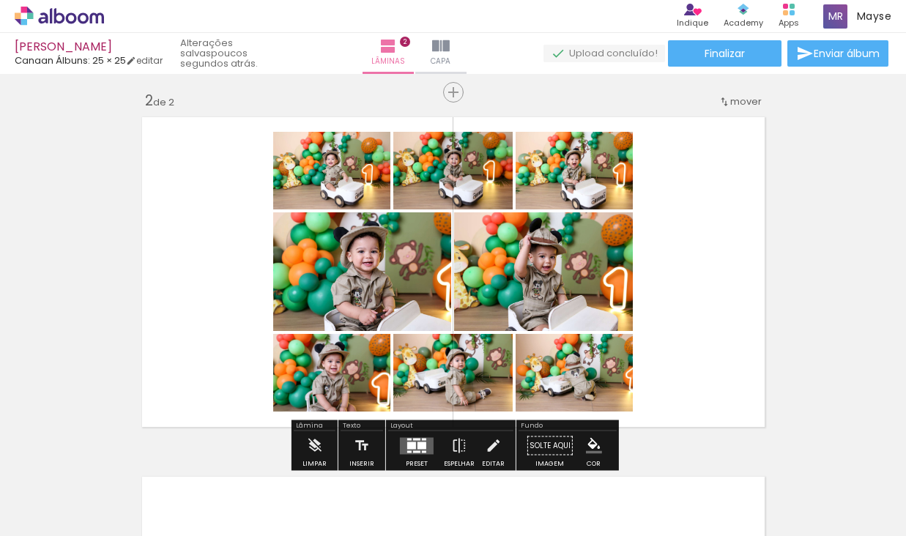
scroll to position [0, 12210]
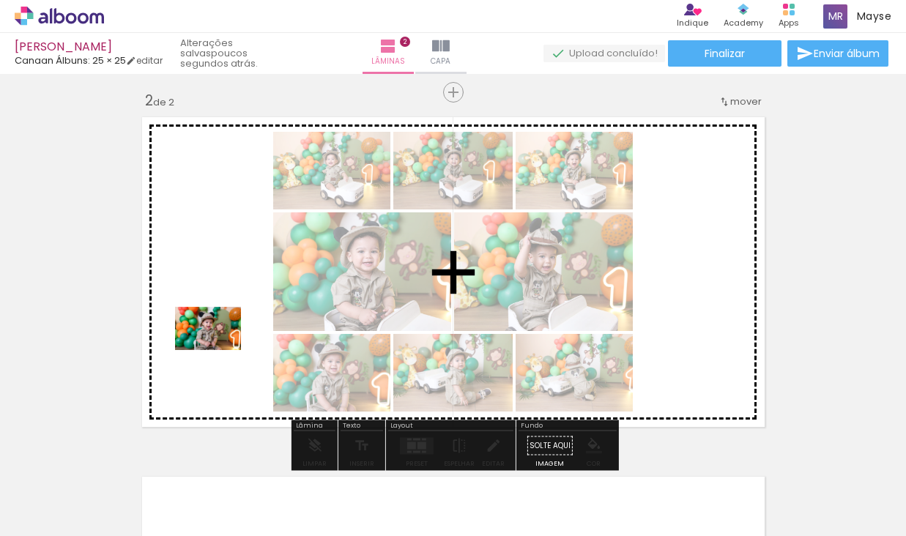
drag, startPoint x: 401, startPoint y: 500, endPoint x: 219, endPoint y: 351, distance: 235.3
click at [219, 351] on quentale-workspace at bounding box center [453, 268] width 906 height 536
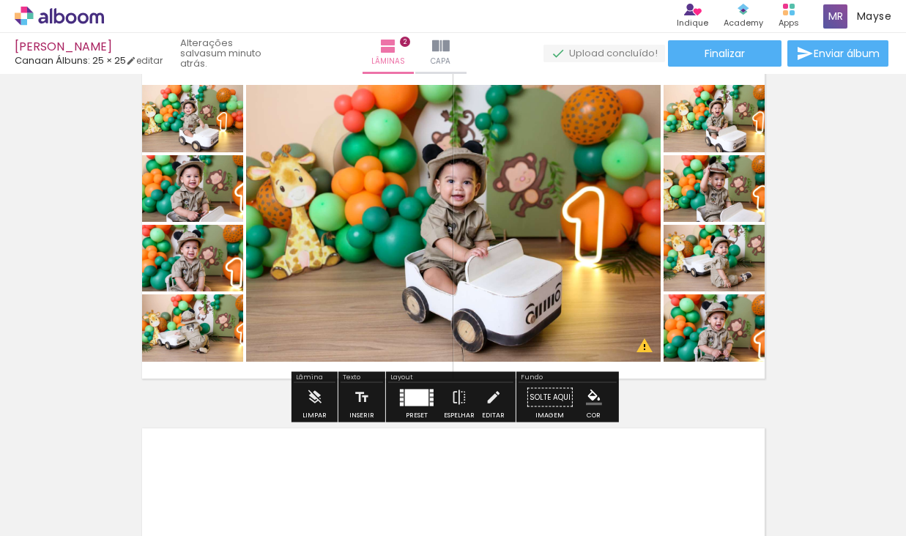
scroll to position [421, 0]
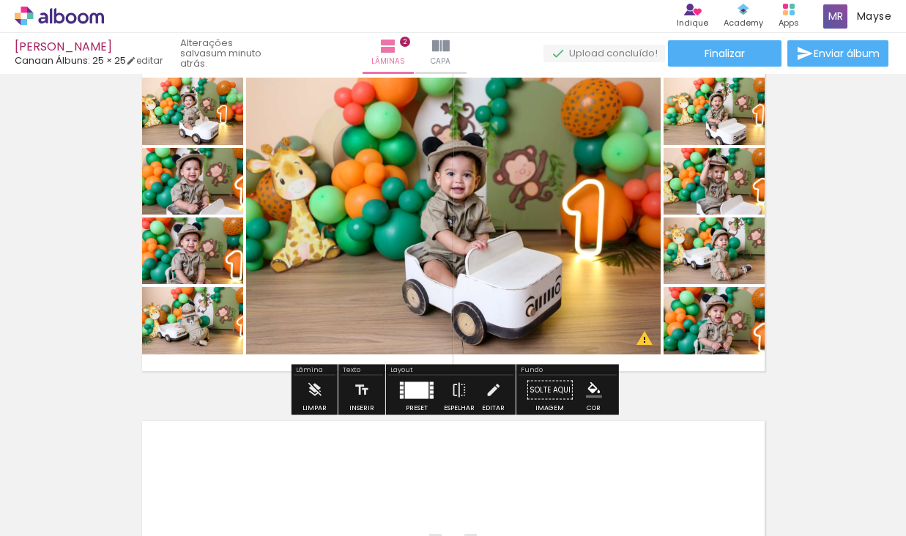
click at [412, 396] on div at bounding box center [416, 390] width 23 height 17
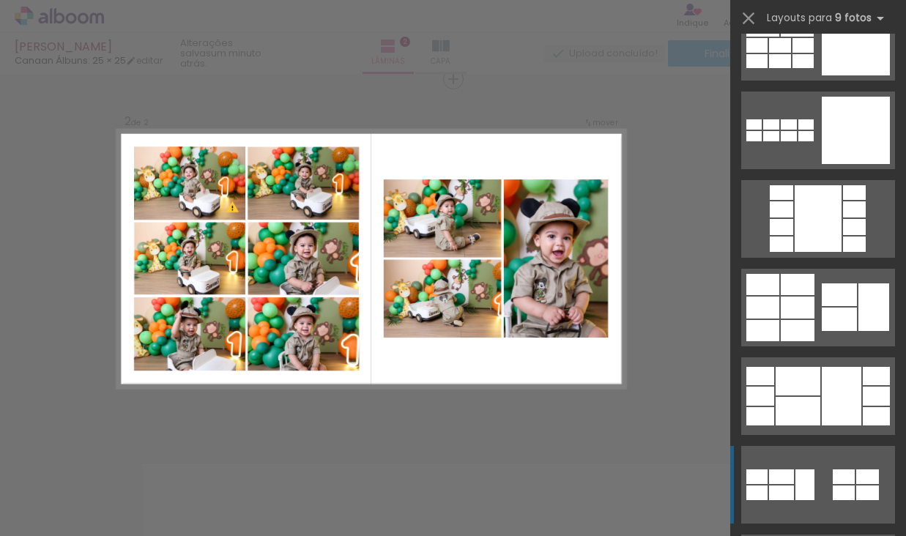
scroll to position [1370, 0]
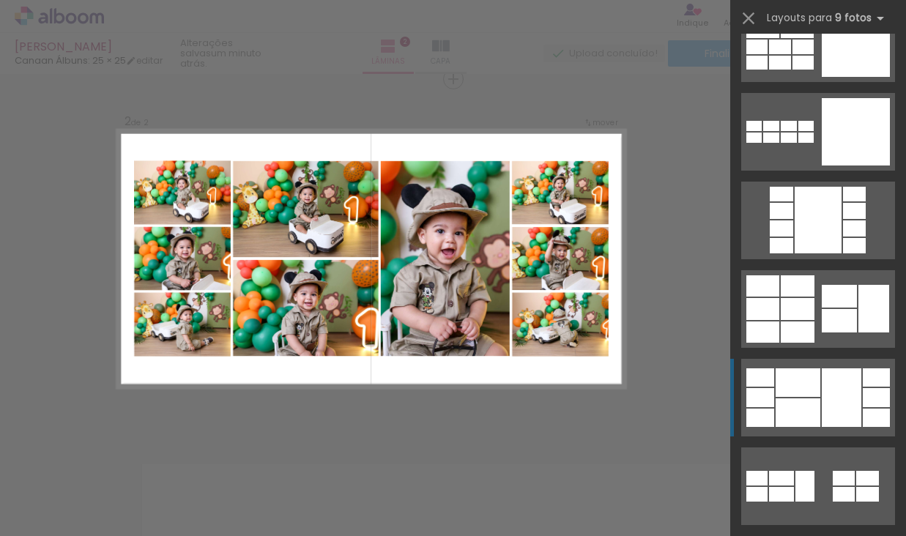
click at [815, 253] on div at bounding box center [818, 220] width 47 height 67
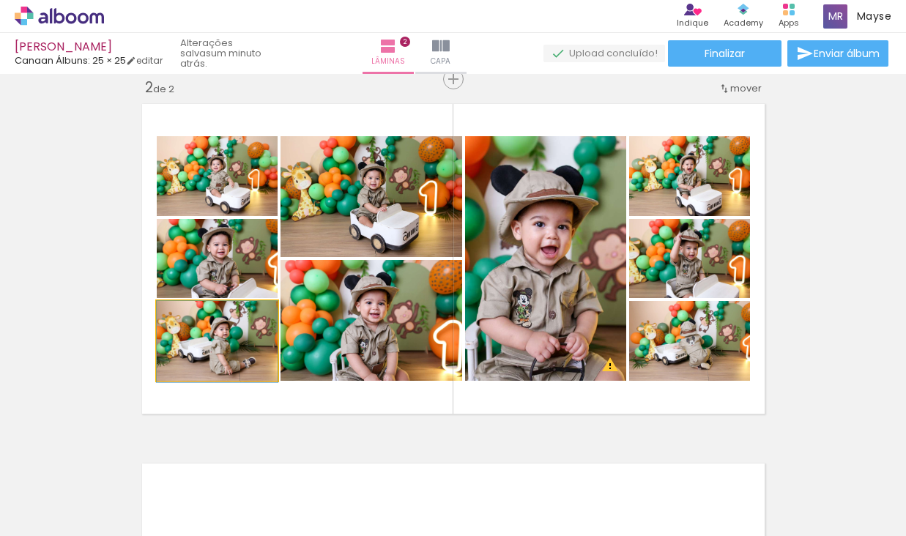
drag, startPoint x: 245, startPoint y: 346, endPoint x: 244, endPoint y: 355, distance: 8.2
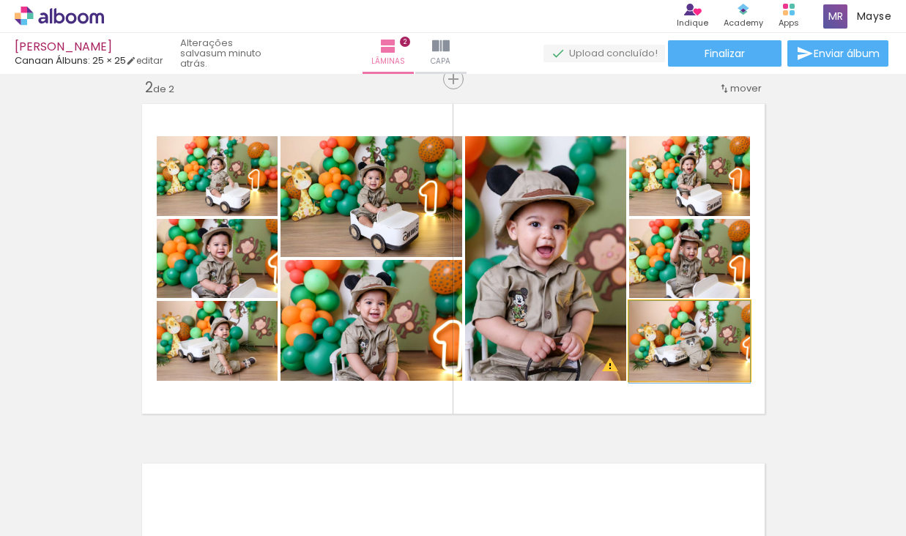
drag, startPoint x: 697, startPoint y: 346, endPoint x: 683, endPoint y: 339, distance: 15.7
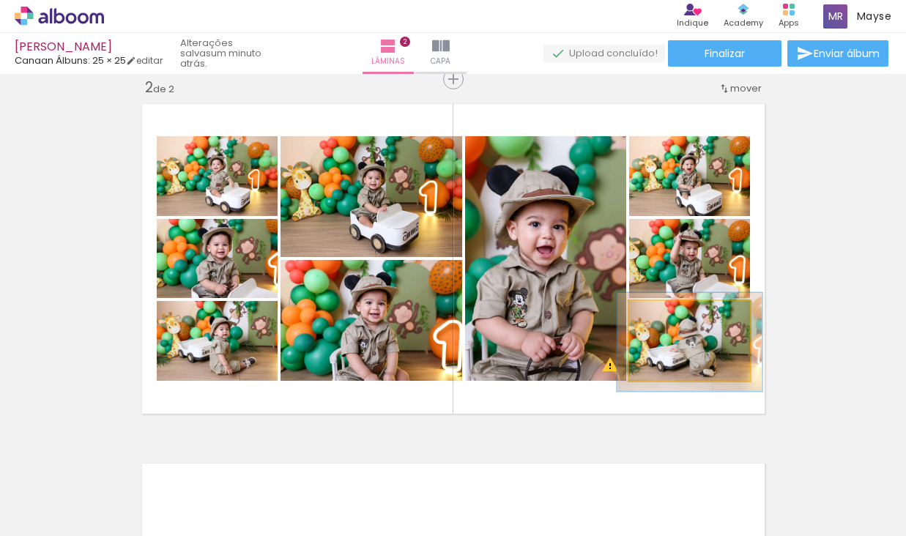
drag, startPoint x: 672, startPoint y: 312, endPoint x: 682, endPoint y: 313, distance: 10.3
type paper-slider "120"
click at [682, 313] on div at bounding box center [672, 316] width 23 height 23
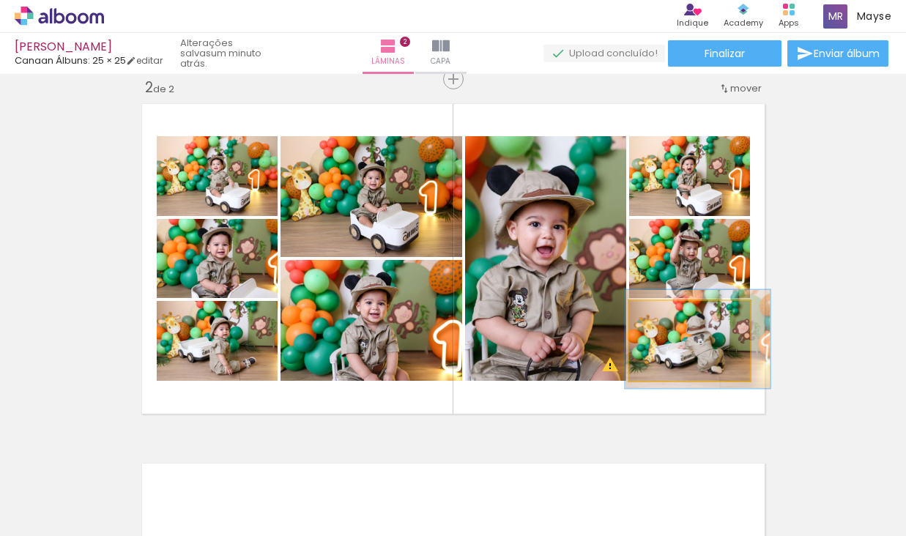
drag, startPoint x: 708, startPoint y: 360, endPoint x: 716, endPoint y: 357, distance: 8.6
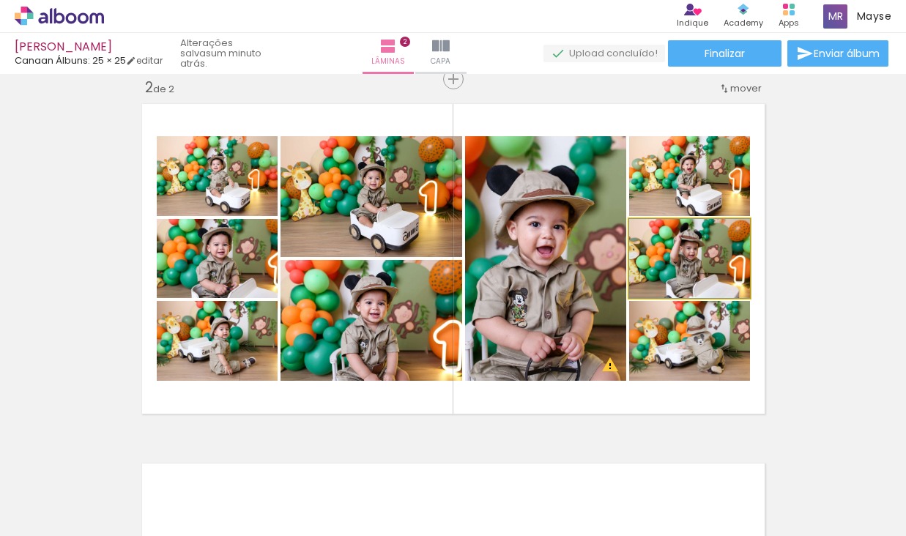
drag, startPoint x: 711, startPoint y: 273, endPoint x: 699, endPoint y: 263, distance: 15.6
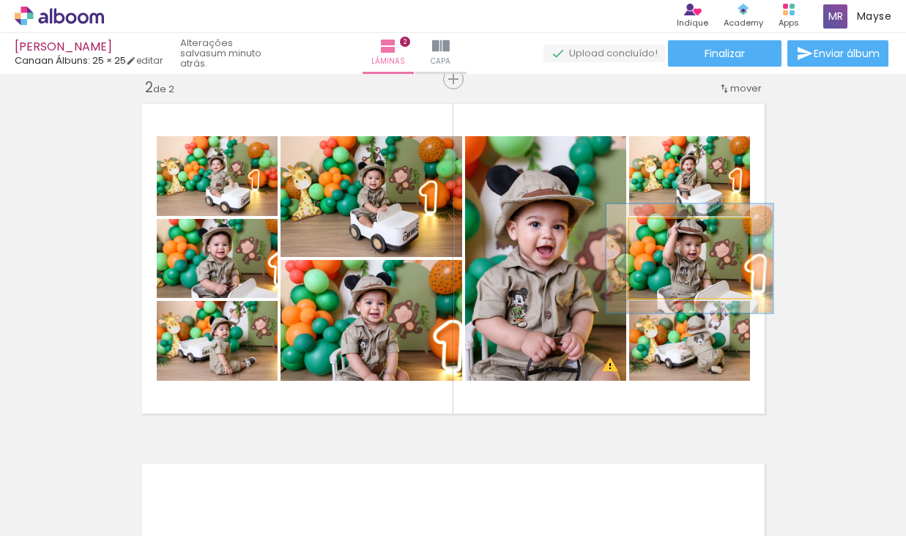
drag, startPoint x: 661, startPoint y: 232, endPoint x: 681, endPoint y: 232, distance: 19.8
type paper-slider "139"
click at [681, 232] on div at bounding box center [682, 234] width 13 height 13
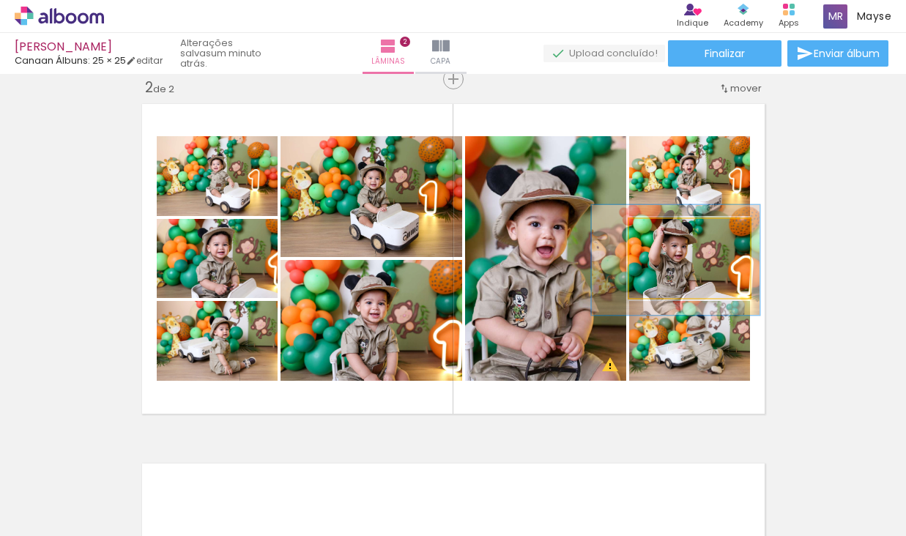
drag, startPoint x: 720, startPoint y: 284, endPoint x: 705, endPoint y: 286, distance: 14.7
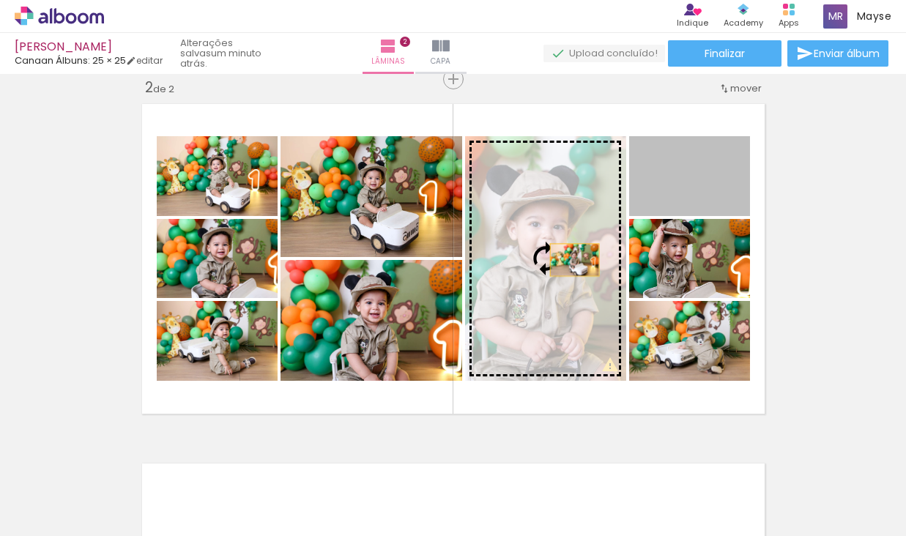
drag, startPoint x: 700, startPoint y: 188, endPoint x: 574, endPoint y: 260, distance: 144.4
click at [0, 0] on slot at bounding box center [0, 0] width 0 height 0
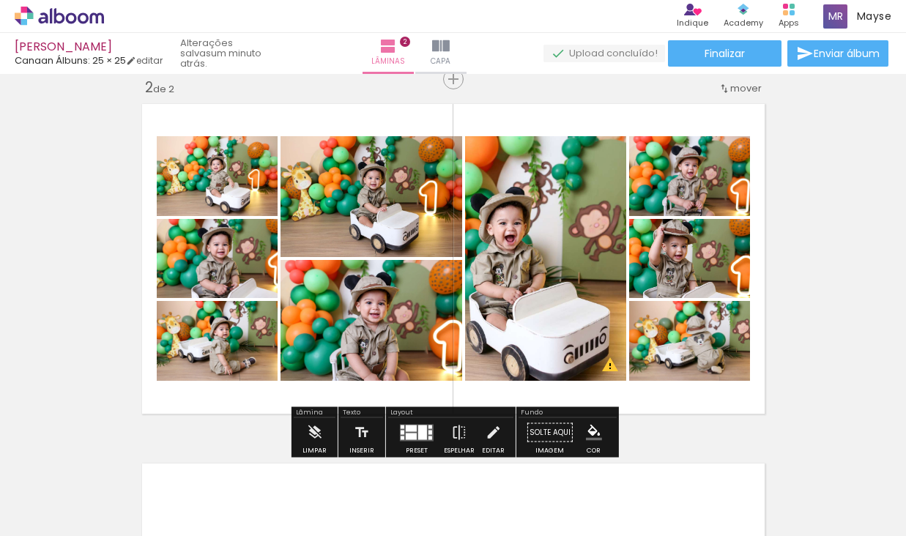
scroll to position [0, 11882]
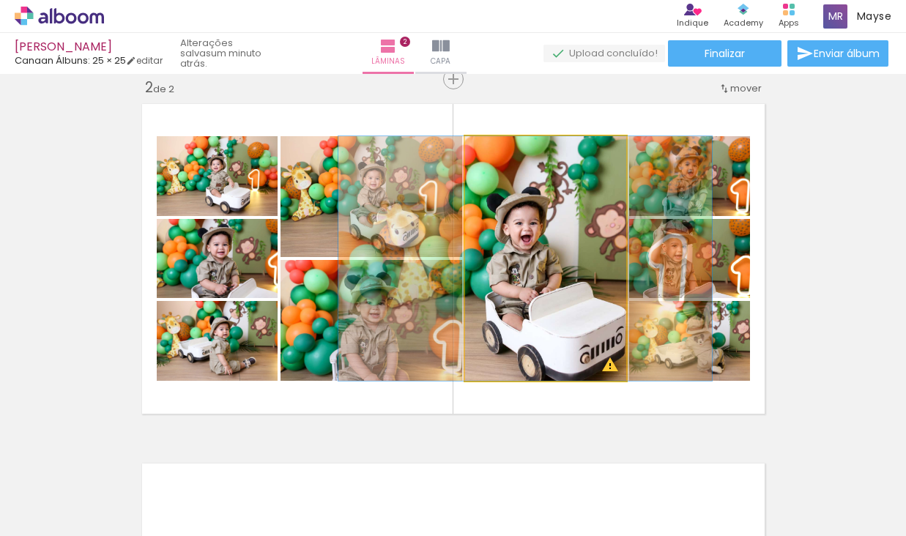
drag, startPoint x: 549, startPoint y: 321, endPoint x: 565, endPoint y: 321, distance: 16.1
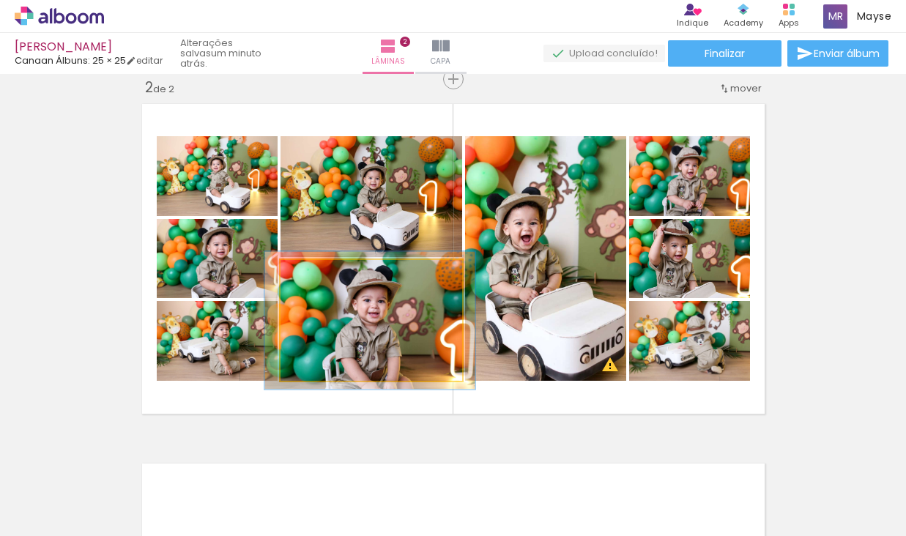
drag, startPoint x: 311, startPoint y: 273, endPoint x: 318, endPoint y: 272, distance: 7.4
click at [318, 272] on div at bounding box center [321, 275] width 13 height 13
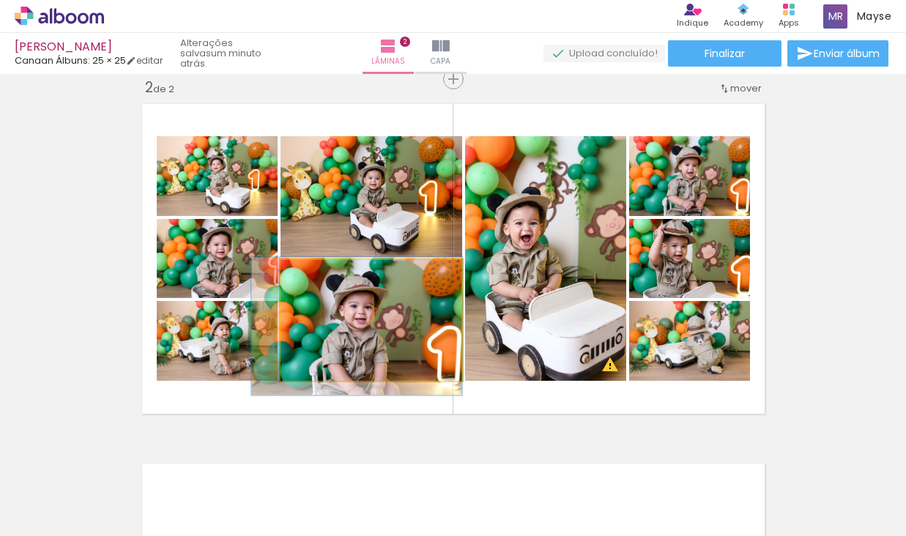
drag, startPoint x: 377, startPoint y: 325, endPoint x: 363, endPoint y: 330, distance: 15.8
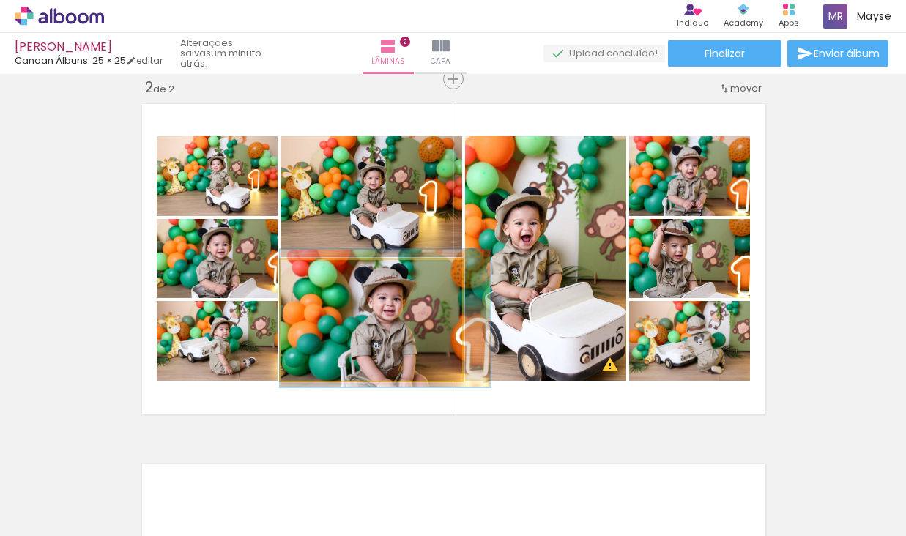
drag, startPoint x: 364, startPoint y: 333, endPoint x: 399, endPoint y: 325, distance: 36.1
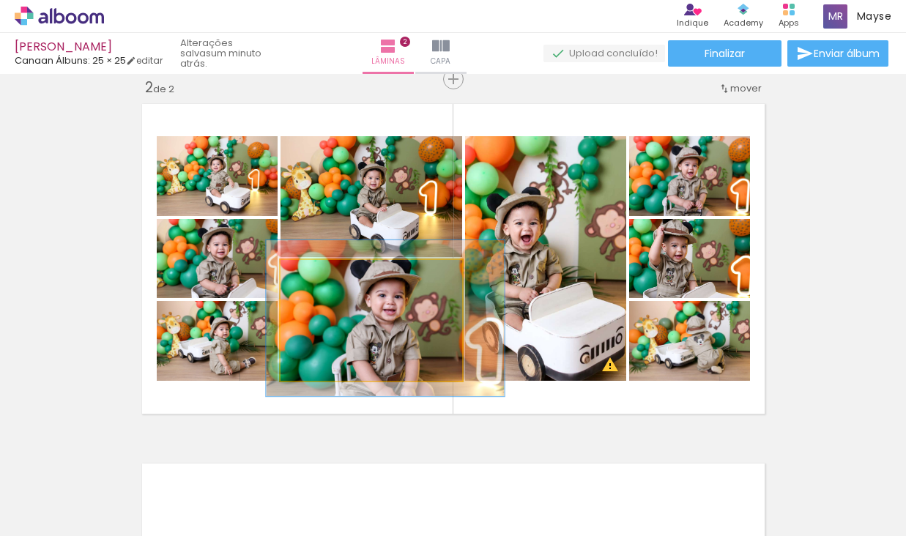
drag, startPoint x: 313, startPoint y: 279, endPoint x: 378, endPoint y: 355, distance: 99.7
type paper-slider "129"
click at [322, 278] on div at bounding box center [330, 275] width 23 height 23
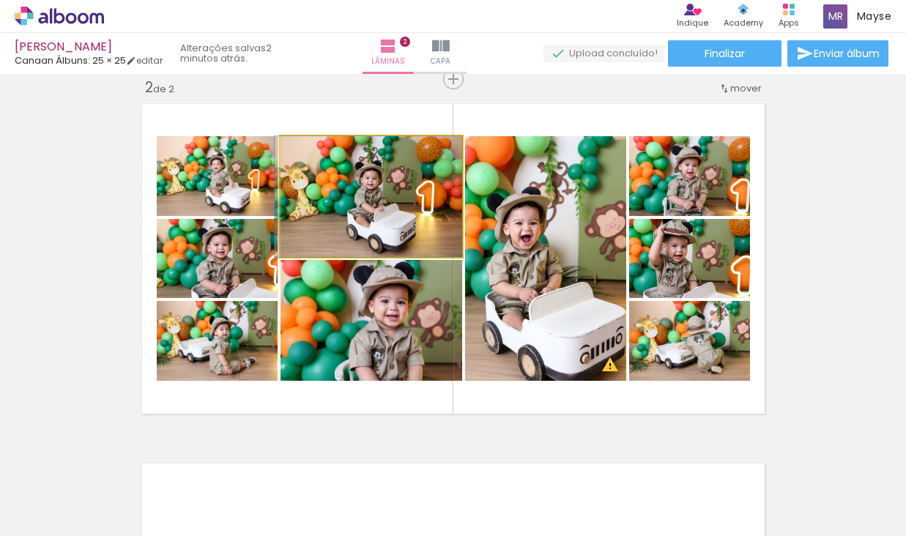
drag, startPoint x: 374, startPoint y: 180, endPoint x: 366, endPoint y: 183, distance: 8.6
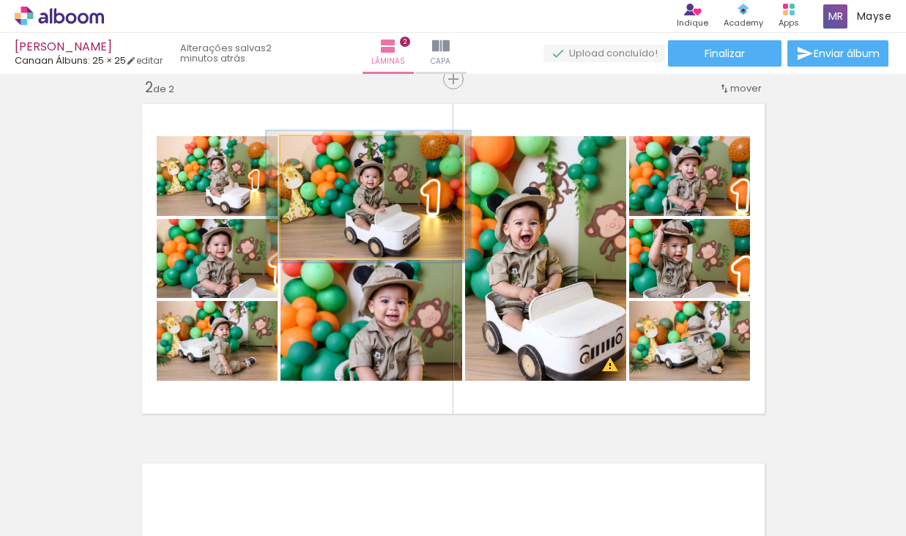
type paper-slider "109"
click at [319, 149] on div at bounding box center [319, 151] width 13 height 13
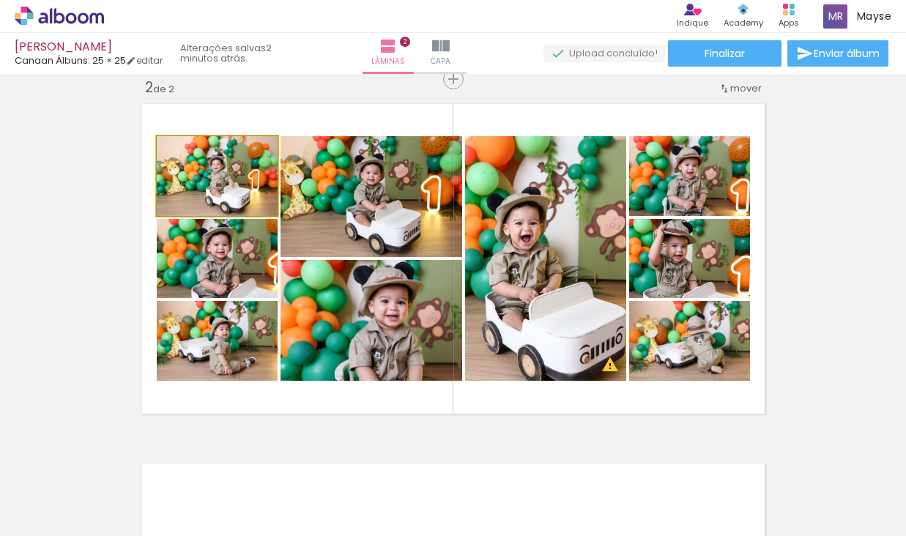
drag, startPoint x: 240, startPoint y: 189, endPoint x: 239, endPoint y: 197, distance: 8.1
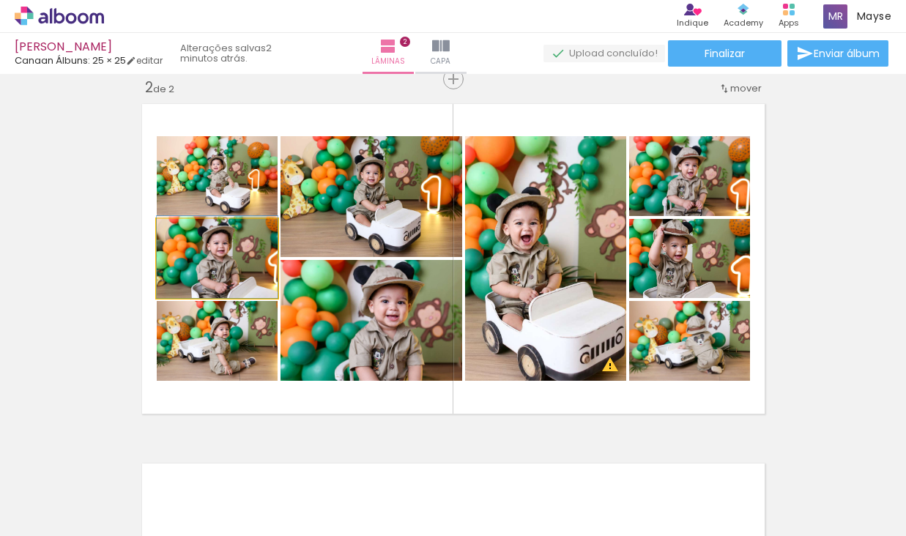
drag, startPoint x: 245, startPoint y: 292, endPoint x: 255, endPoint y: 346, distance: 54.3
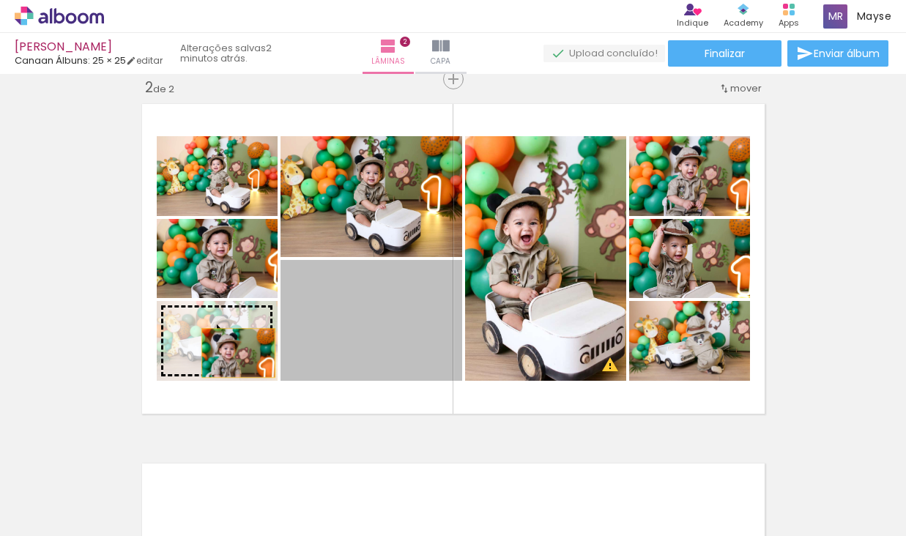
drag, startPoint x: 369, startPoint y: 349, endPoint x: 228, endPoint y: 351, distance: 141.4
click at [0, 0] on slot at bounding box center [0, 0] width 0 height 0
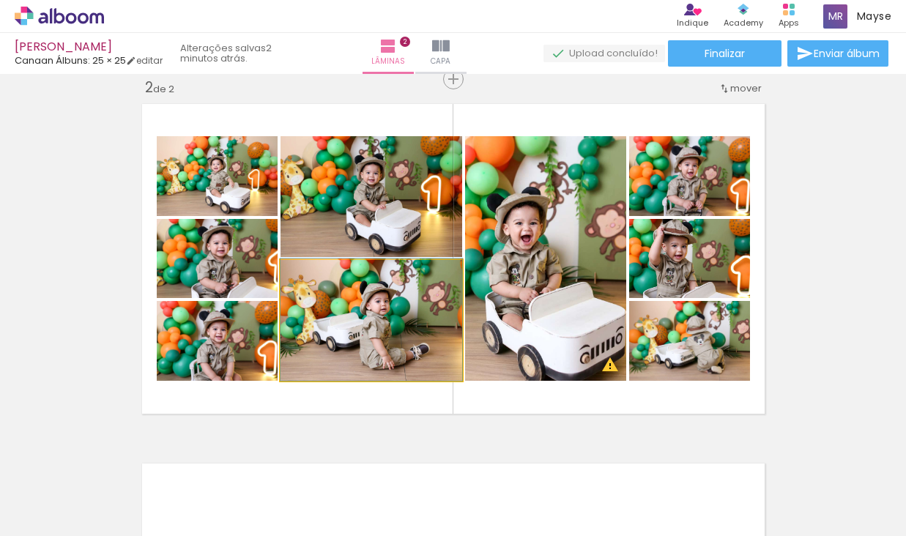
drag, startPoint x: 366, startPoint y: 349, endPoint x: 376, endPoint y: 346, distance: 9.8
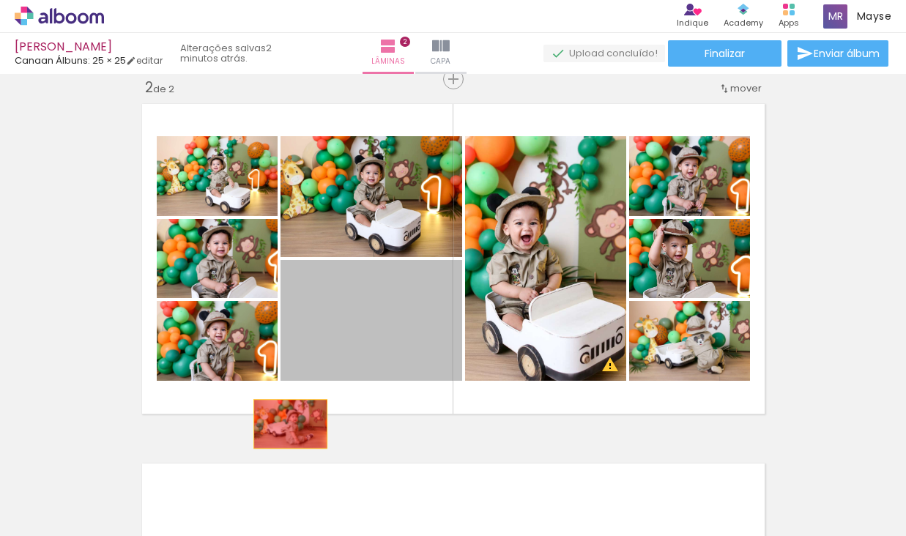
drag, startPoint x: 379, startPoint y: 317, endPoint x: 289, endPoint y: 423, distance: 138.8
click at [290, 424] on div "Inserir lâmina 1 de 2 Inserir lâmina 2 de 2 O Designbox precisará aumentar a su…" at bounding box center [453, 240] width 906 height 1080
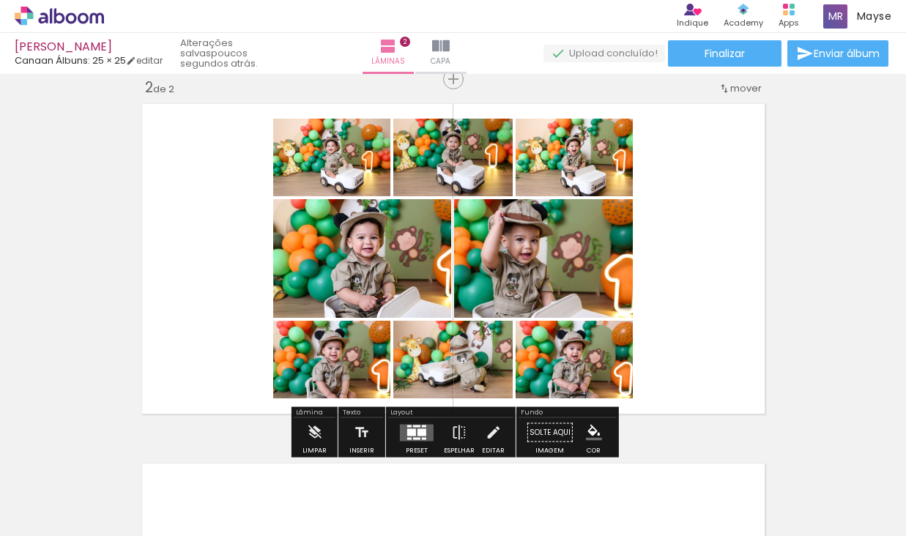
scroll to position [379, 0]
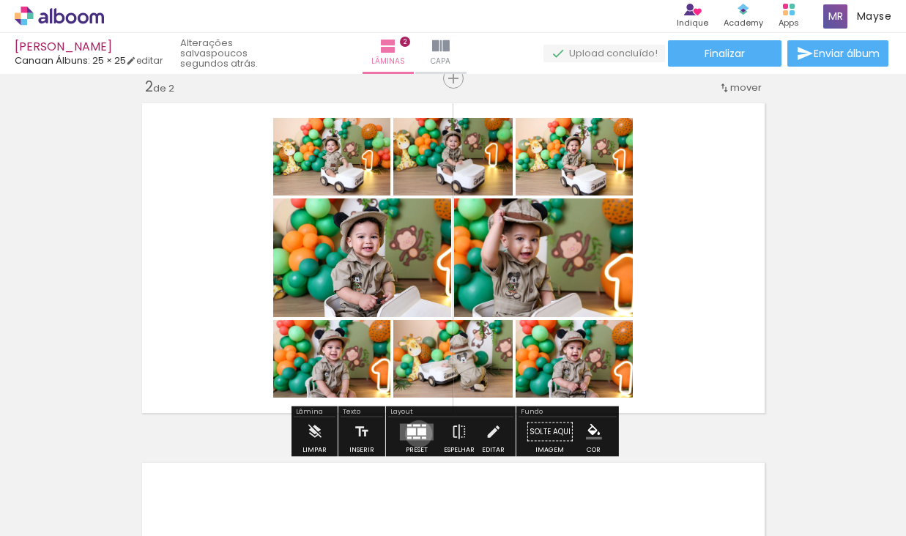
click at [418, 434] on div at bounding box center [422, 431] width 9 height 7
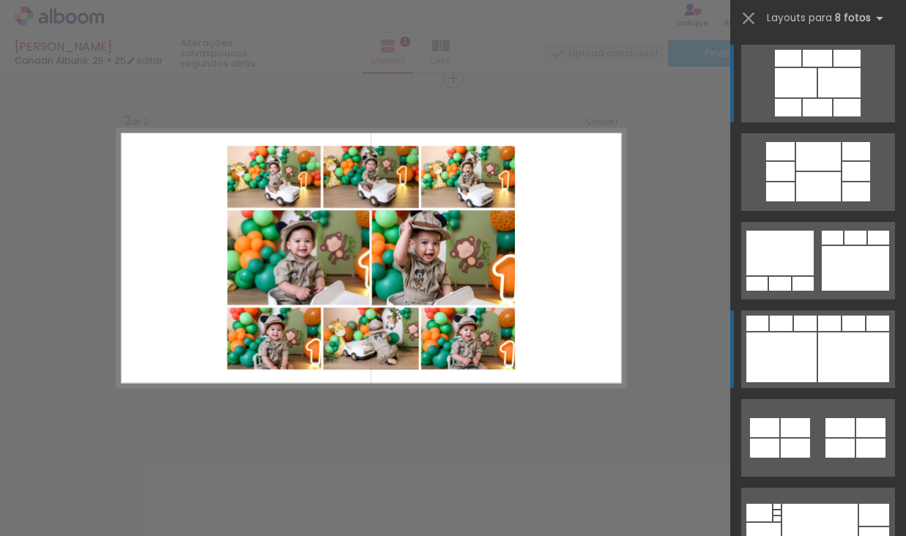
scroll to position [379, 0]
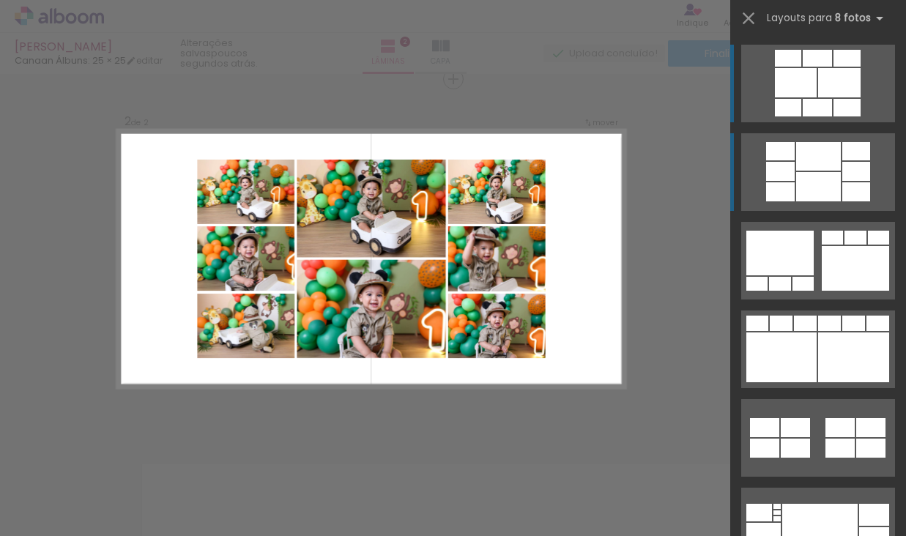
click at [799, 194] on div at bounding box center [818, 186] width 45 height 29
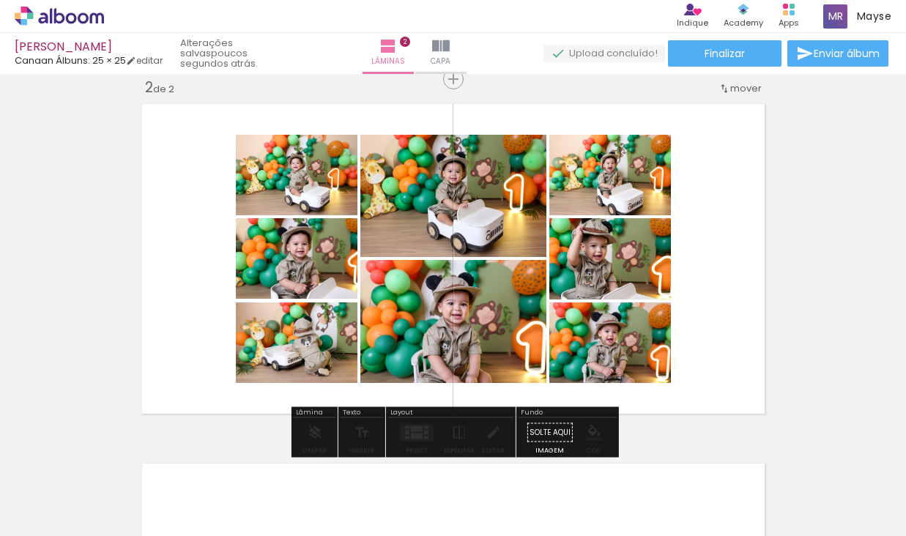
drag, startPoint x: 595, startPoint y: 344, endPoint x: 586, endPoint y: 324, distance: 21.6
click at [587, 325] on quentale-photo at bounding box center [610, 343] width 122 height 81
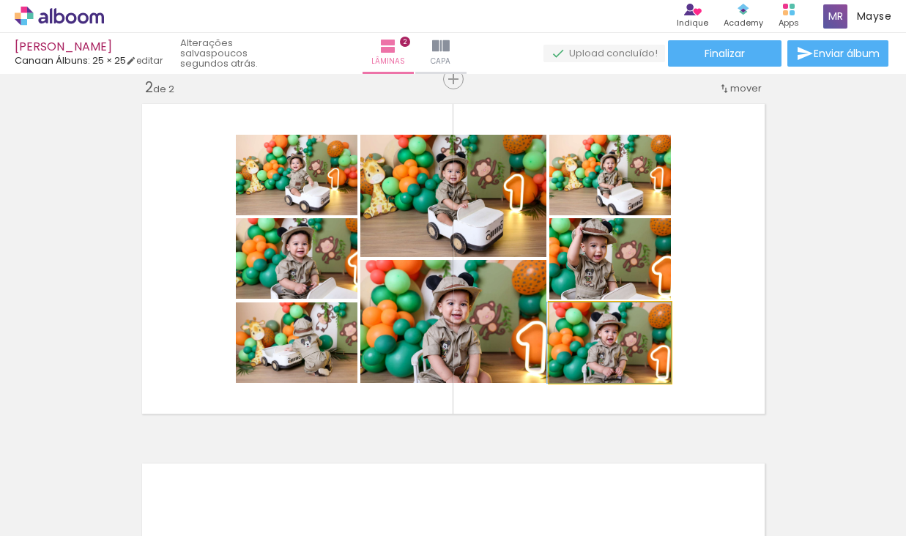
drag, startPoint x: 650, startPoint y: 360, endPoint x: 619, endPoint y: 355, distance: 31.2
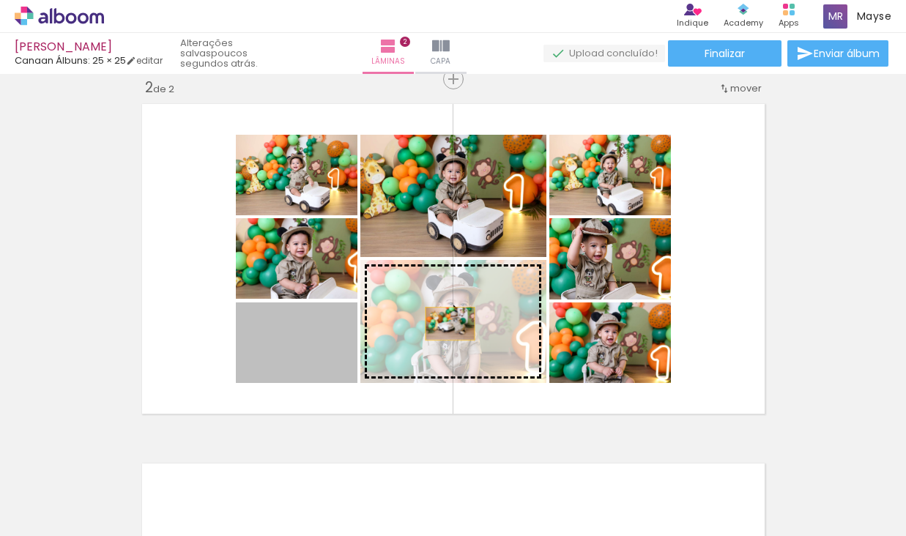
drag, startPoint x: 324, startPoint y: 350, endPoint x: 450, endPoint y: 324, distance: 128.7
click at [0, 0] on slot at bounding box center [0, 0] width 0 height 0
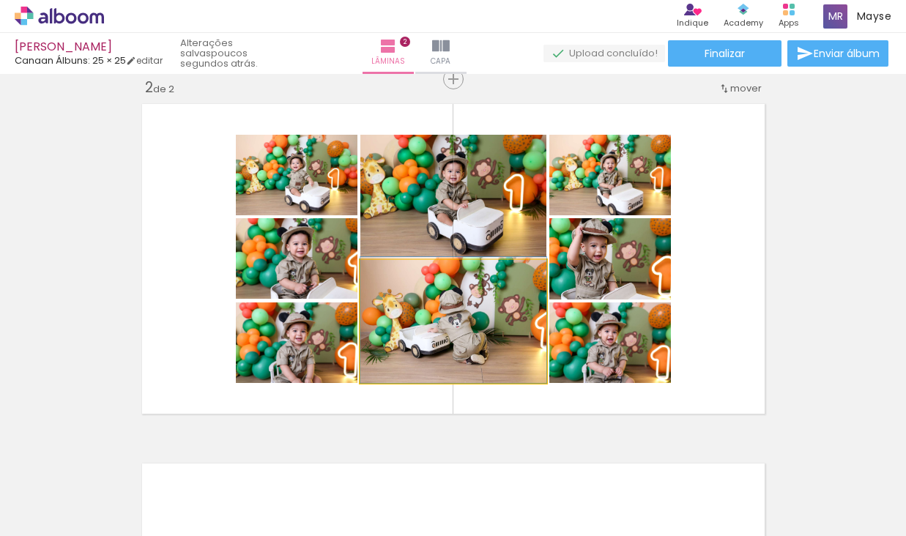
drag, startPoint x: 420, startPoint y: 344, endPoint x: 398, endPoint y: 264, distance: 83.5
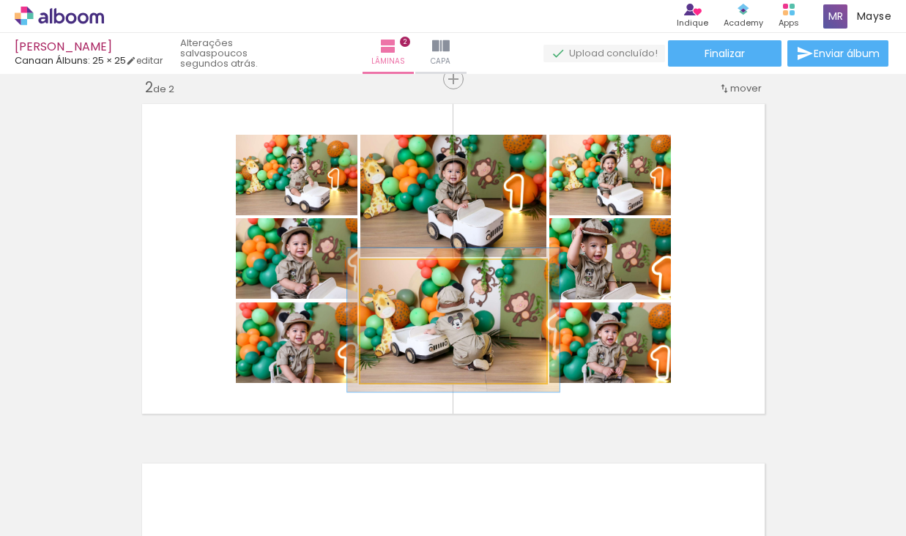
drag, startPoint x: 390, startPoint y: 280, endPoint x: 417, endPoint y: 325, distance: 51.9
type paper-slider "114"
click at [398, 279] on div at bounding box center [401, 275] width 23 height 23
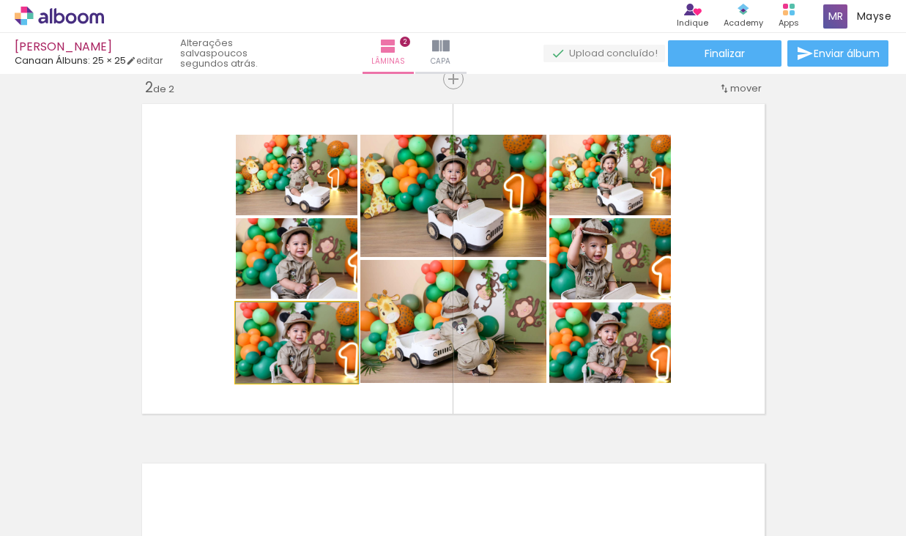
drag, startPoint x: 313, startPoint y: 350, endPoint x: 322, endPoint y: 337, distance: 15.8
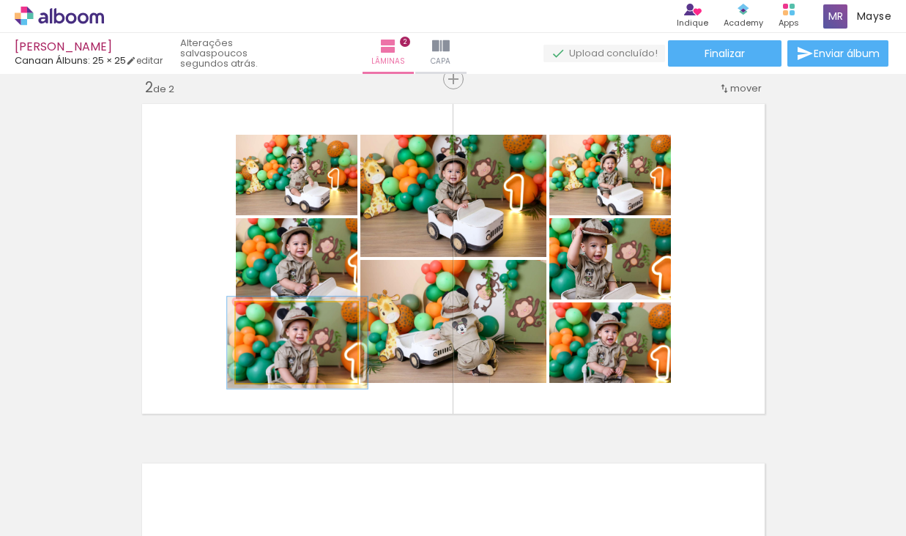
drag, startPoint x: 272, startPoint y: 316, endPoint x: 279, endPoint y: 315, distance: 7.4
type paper-slider "114"
click at [279, 315] on div at bounding box center [276, 317] width 13 height 13
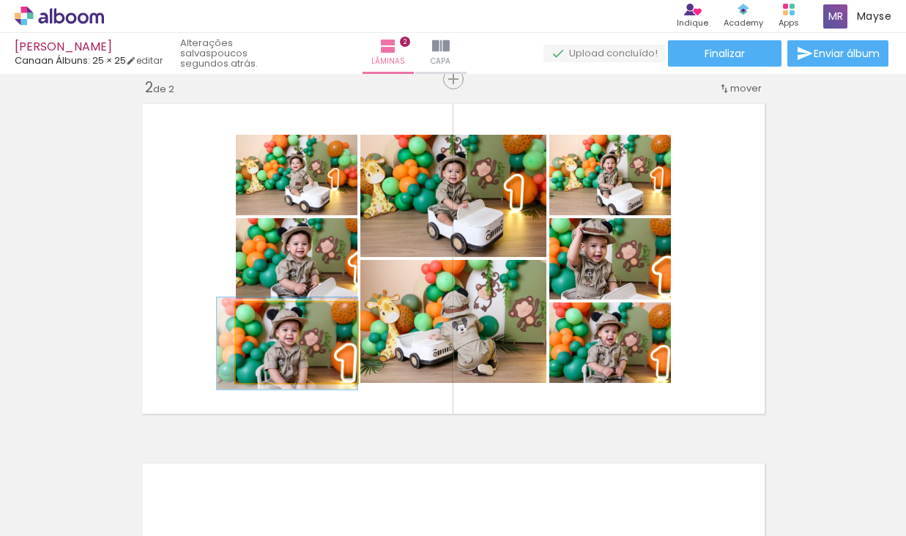
drag, startPoint x: 335, startPoint y: 366, endPoint x: 325, endPoint y: 366, distance: 11.0
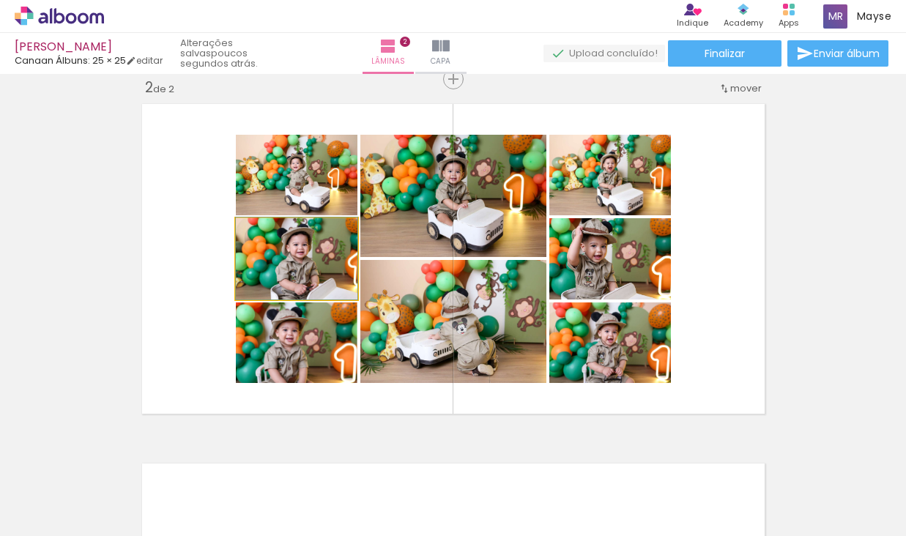
drag, startPoint x: 327, startPoint y: 264, endPoint x: 302, endPoint y: 264, distance: 24.9
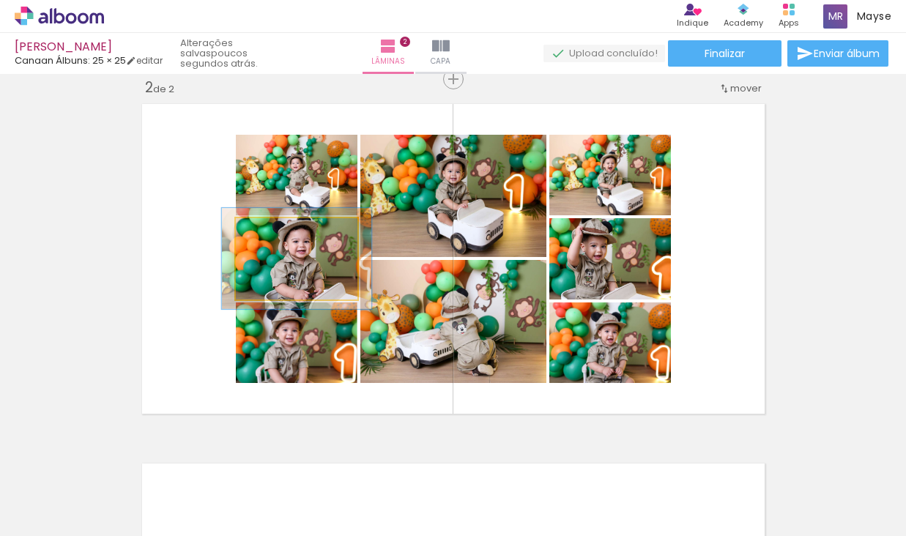
drag, startPoint x: 267, startPoint y: 231, endPoint x: 278, endPoint y: 231, distance: 11.7
click at [278, 231] on div at bounding box center [281, 233] width 13 height 13
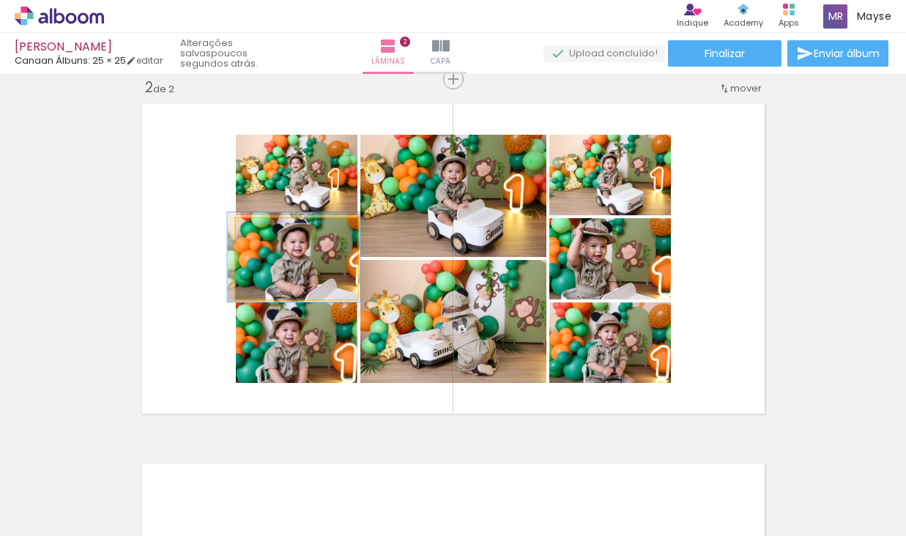
drag, startPoint x: 285, startPoint y: 234, endPoint x: 292, endPoint y: 242, distance: 9.9
type paper-slider "109"
click at [278, 234] on div at bounding box center [275, 233] width 13 height 13
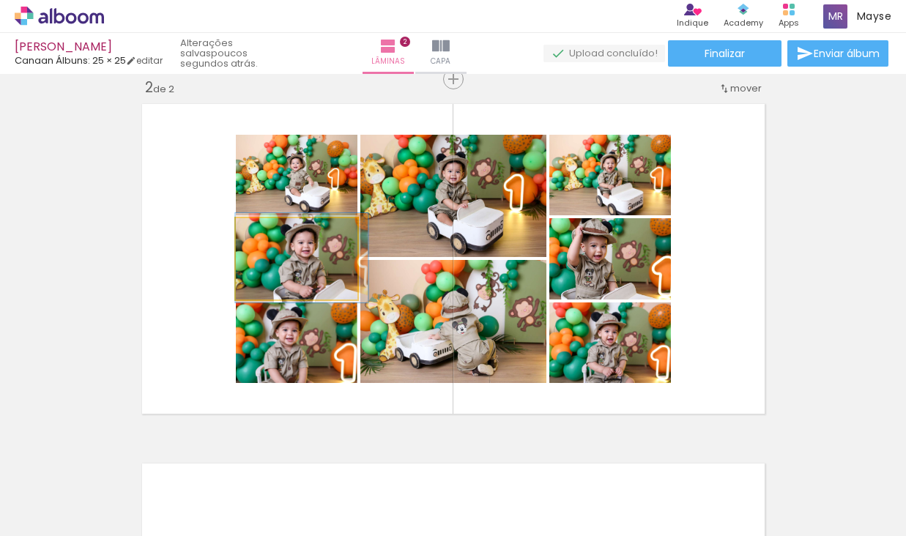
drag, startPoint x: 317, startPoint y: 267, endPoint x: 333, endPoint y: 267, distance: 16.1
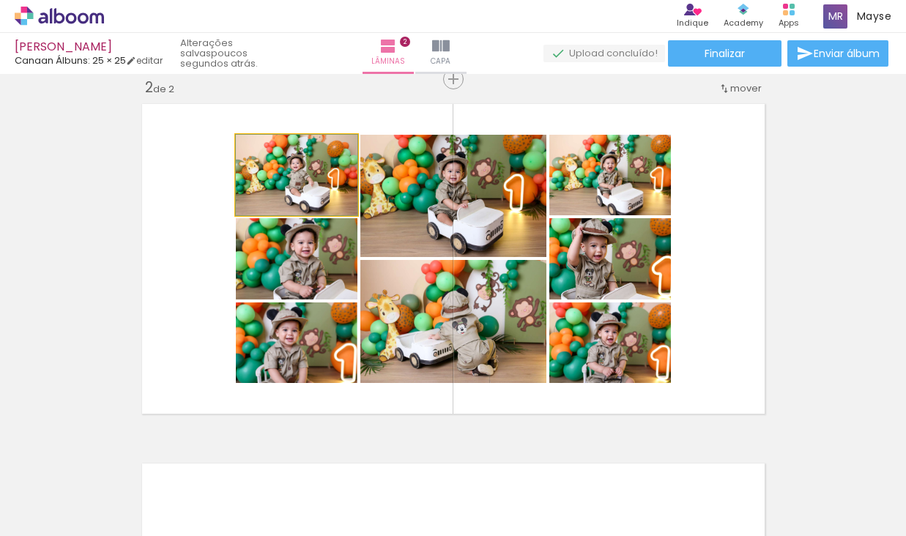
drag, startPoint x: 308, startPoint y: 171, endPoint x: 297, endPoint y: 171, distance: 11.0
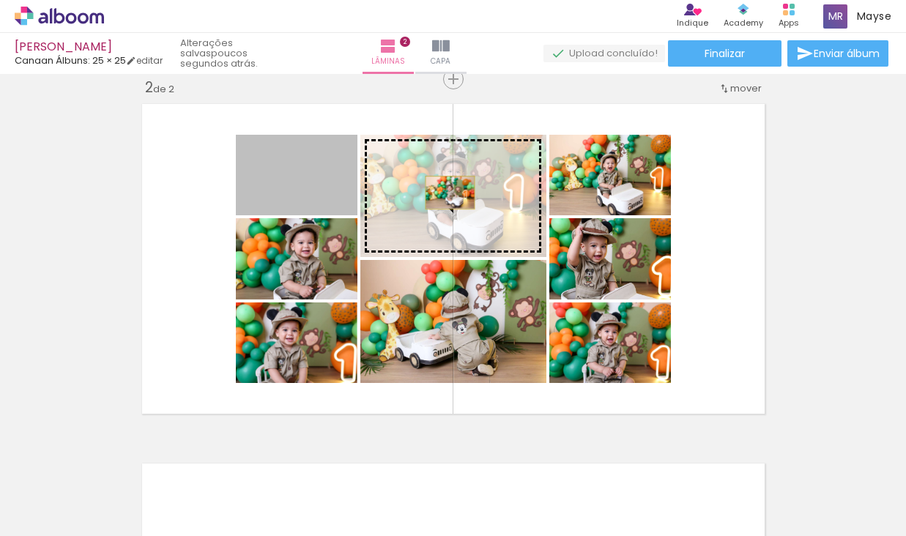
drag, startPoint x: 318, startPoint y: 177, endPoint x: 450, endPoint y: 193, distance: 132.8
click at [0, 0] on slot at bounding box center [0, 0] width 0 height 0
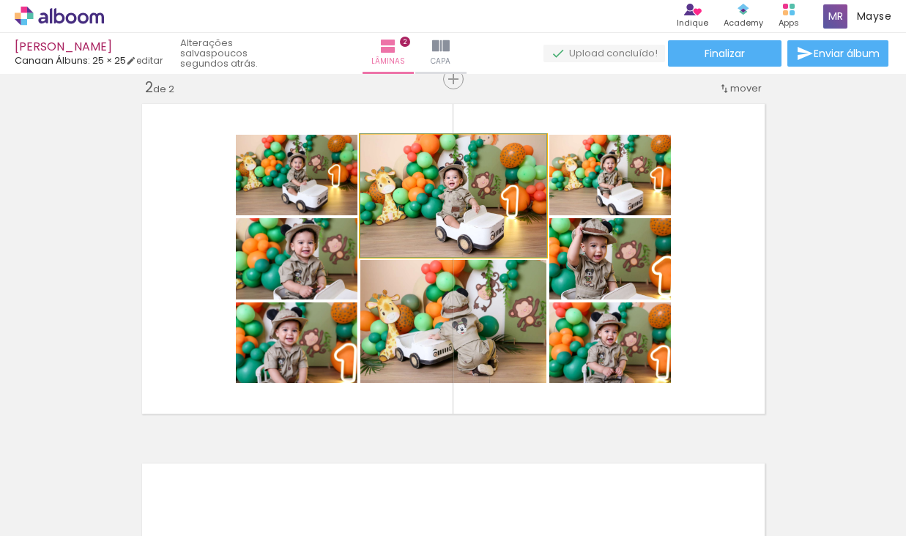
drag, startPoint x: 480, startPoint y: 220, endPoint x: 450, endPoint y: 218, distance: 30.1
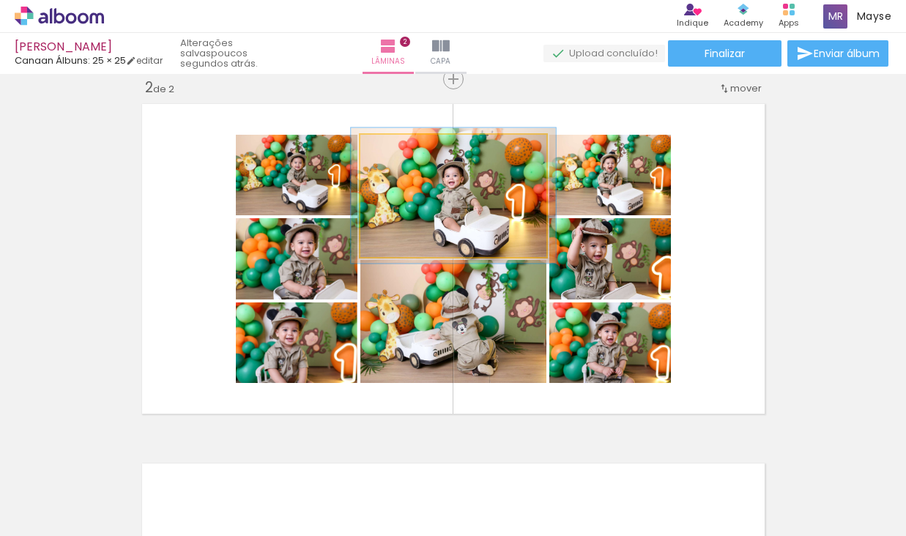
click at [398, 144] on div at bounding box center [399, 150] width 13 height 13
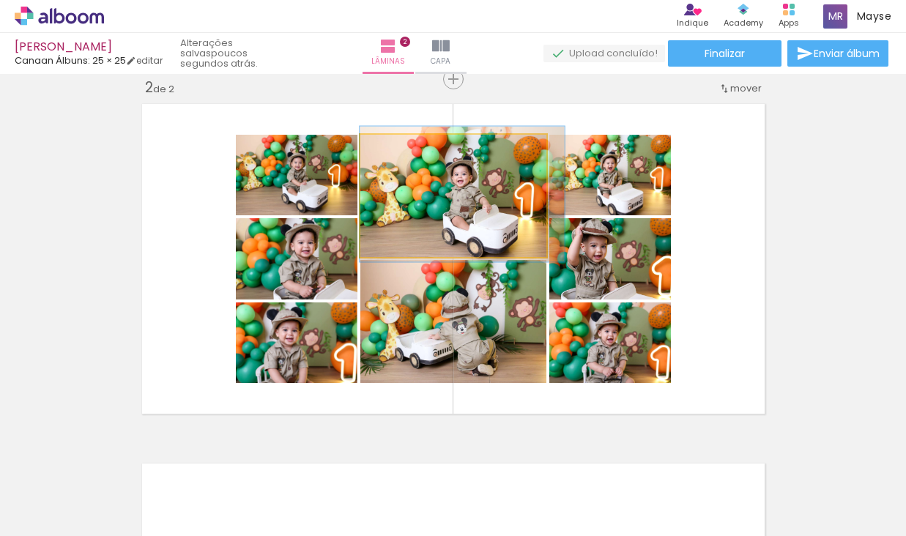
drag, startPoint x: 412, startPoint y: 220, endPoint x: 428, endPoint y: 218, distance: 16.2
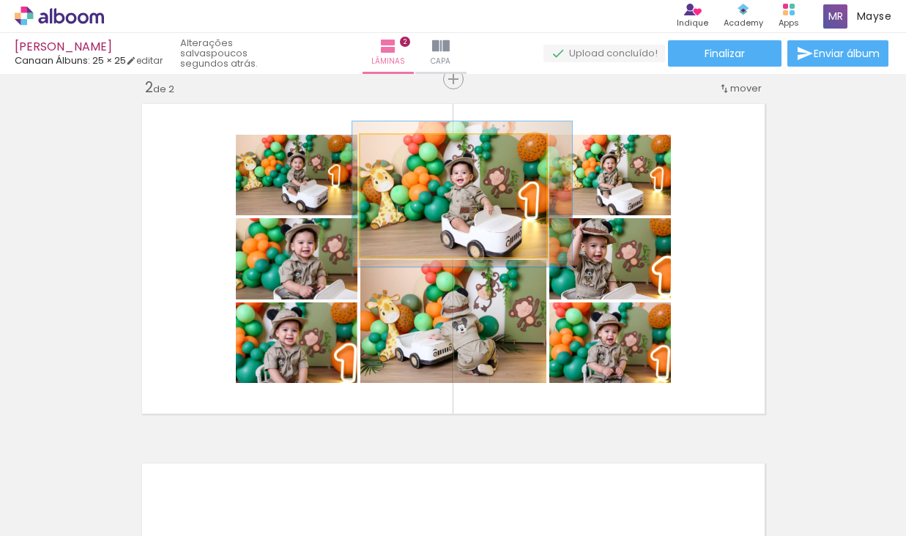
type paper-slider "118"
click at [401, 149] on div at bounding box center [404, 150] width 13 height 13
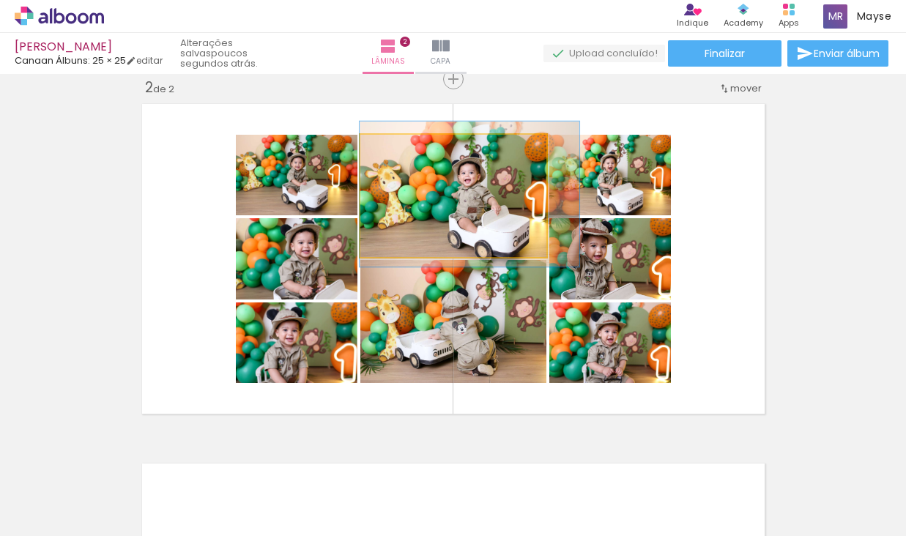
drag, startPoint x: 401, startPoint y: 222, endPoint x: 434, endPoint y: 222, distance: 33.0
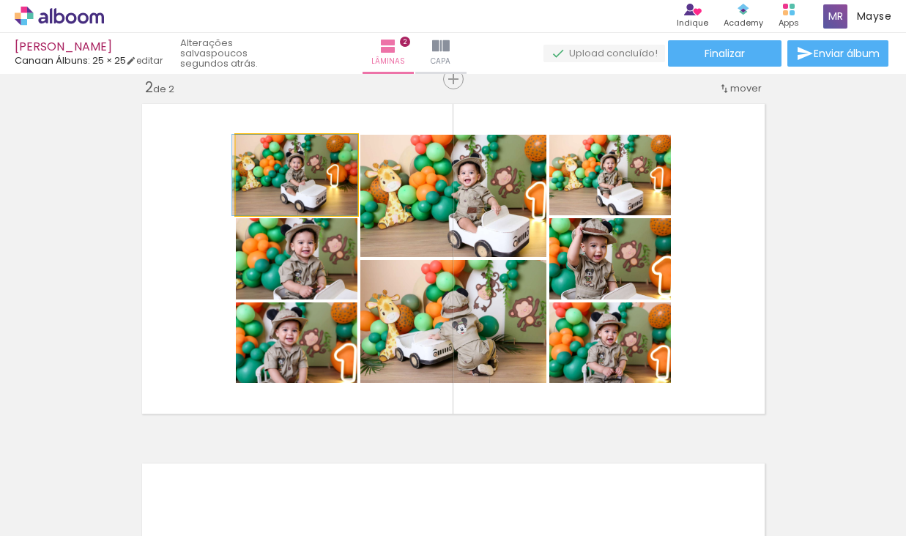
drag, startPoint x: 319, startPoint y: 179, endPoint x: 289, endPoint y: 155, distance: 39.0
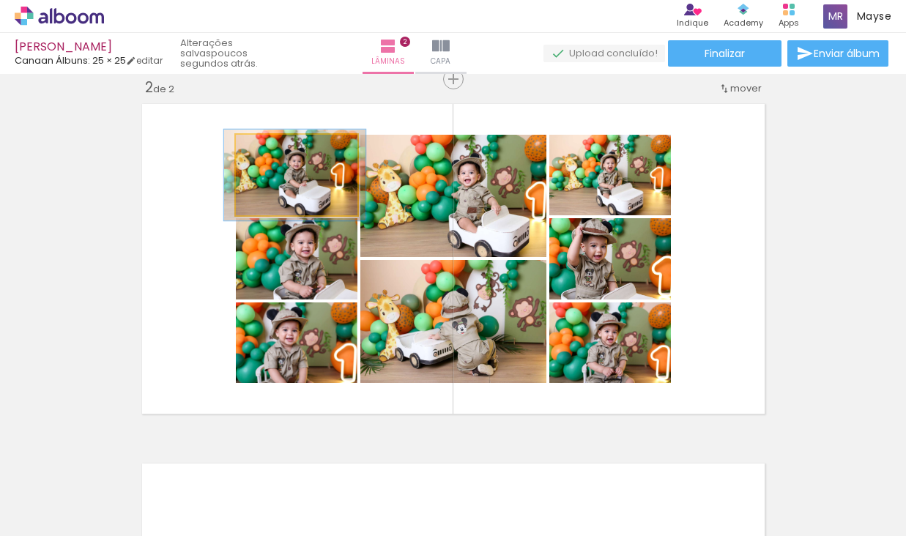
type paper-slider "114"
click at [281, 152] on div at bounding box center [275, 149] width 23 height 23
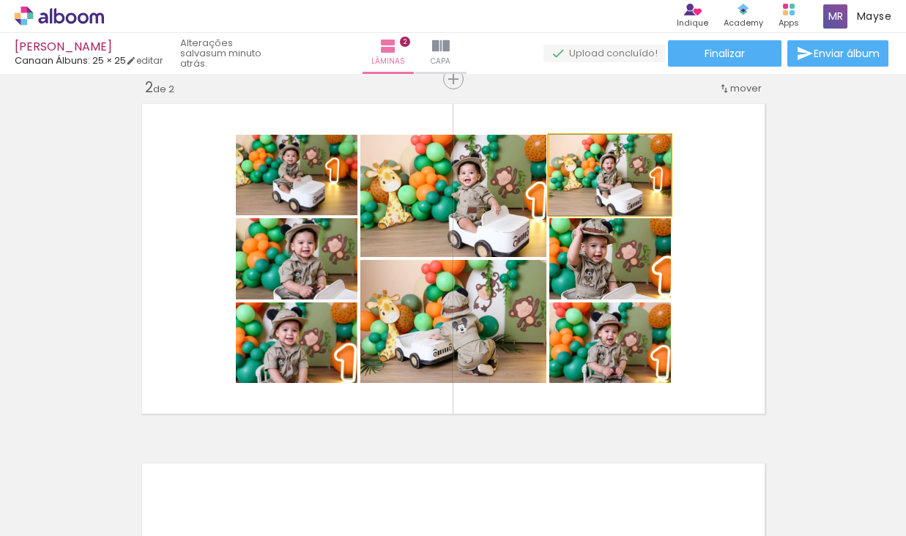
drag, startPoint x: 625, startPoint y: 182, endPoint x: 623, endPoint y: 174, distance: 8.4
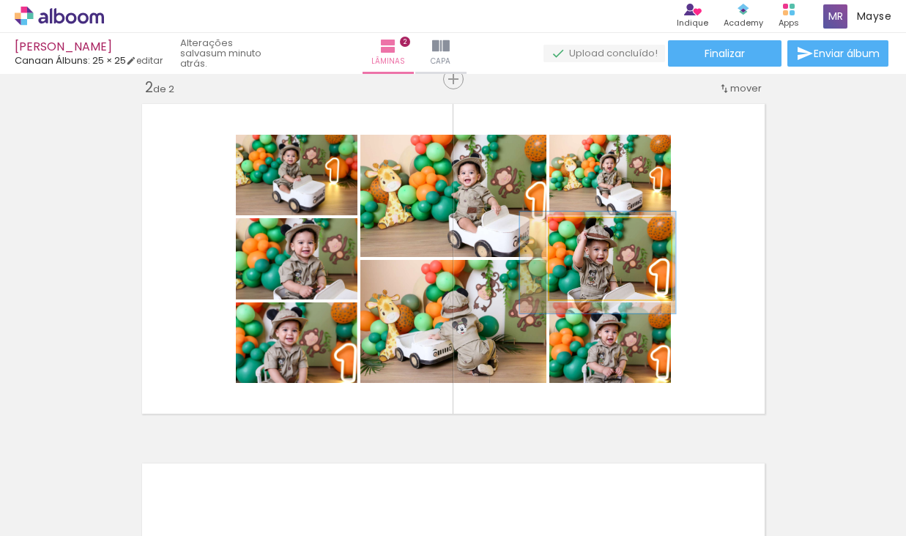
drag, startPoint x: 607, startPoint y: 233, endPoint x: 599, endPoint y: 234, distance: 8.1
type paper-slider "125"
click at [599, 234] on div at bounding box center [597, 233] width 13 height 13
click at [624, 270] on quentale-photo at bounding box center [610, 258] width 122 height 81
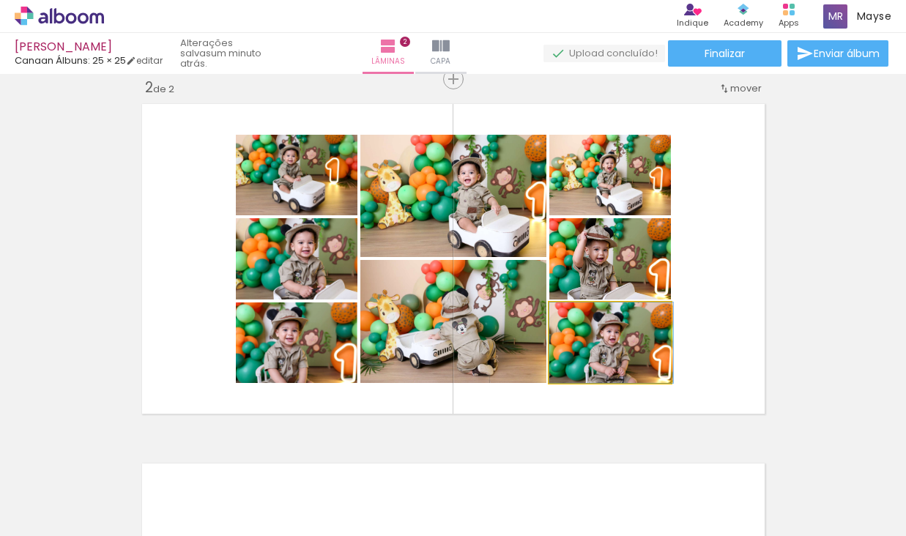
drag, startPoint x: 628, startPoint y: 367, endPoint x: 632, endPoint y: 352, distance: 15.1
drag, startPoint x: 632, startPoint y: 352, endPoint x: 613, endPoint y: 352, distance: 19.0
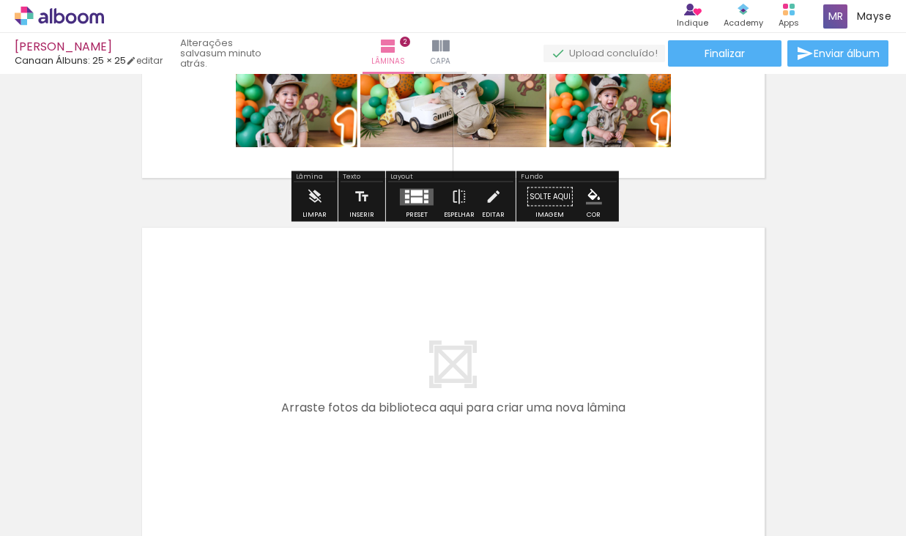
scroll to position [640, 0]
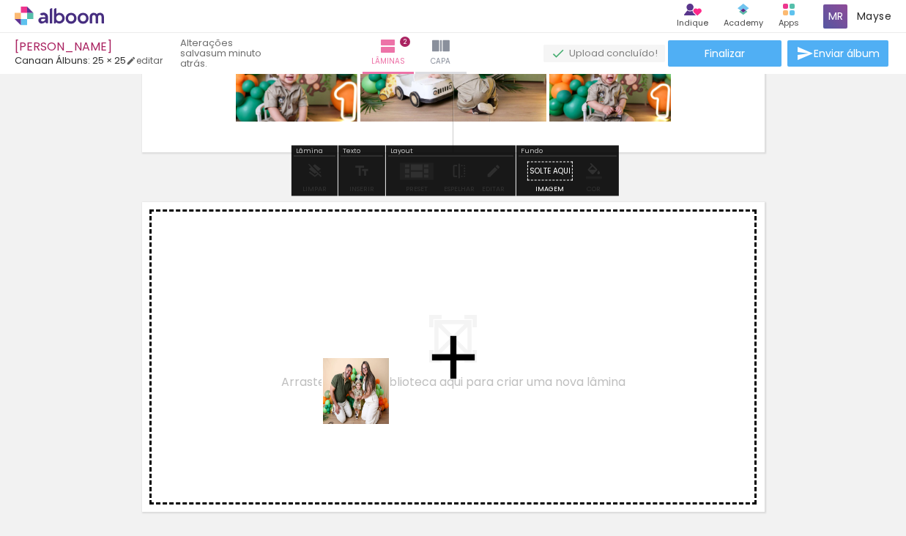
drag, startPoint x: 359, startPoint y: 494, endPoint x: 470, endPoint y: 464, distance: 115.3
click at [367, 402] on quentale-workspace at bounding box center [453, 268] width 906 height 536
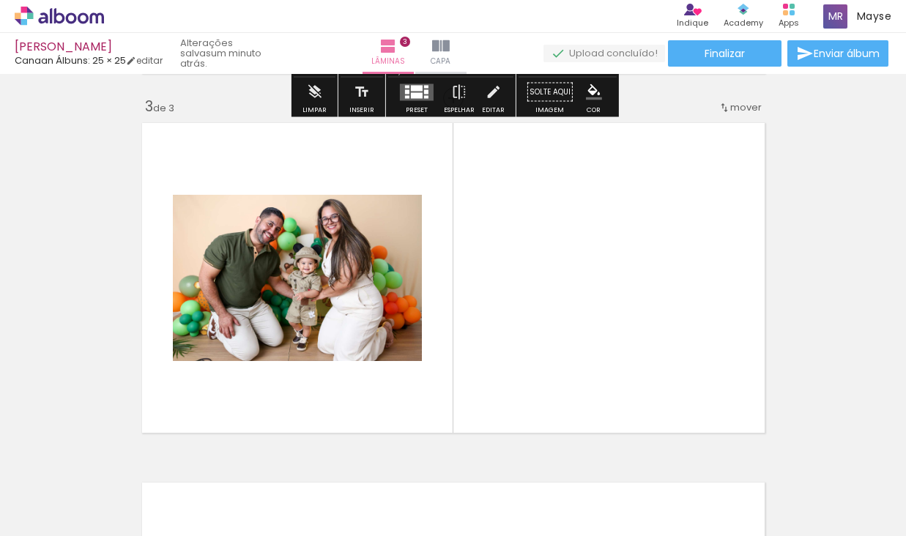
scroll to position [738, 0]
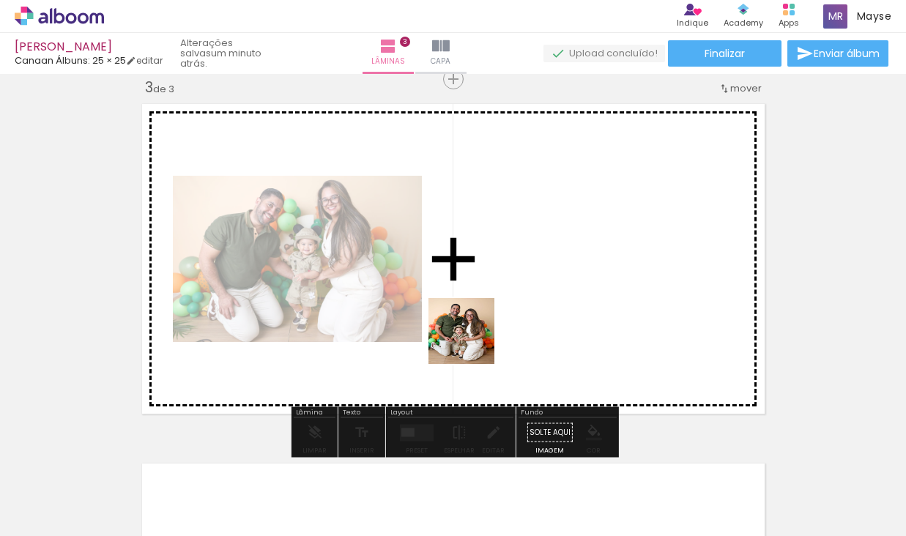
drag, startPoint x: 436, startPoint y: 481, endPoint x: 568, endPoint y: 462, distance: 133.8
click at [476, 335] on quentale-workspace at bounding box center [453, 268] width 906 height 536
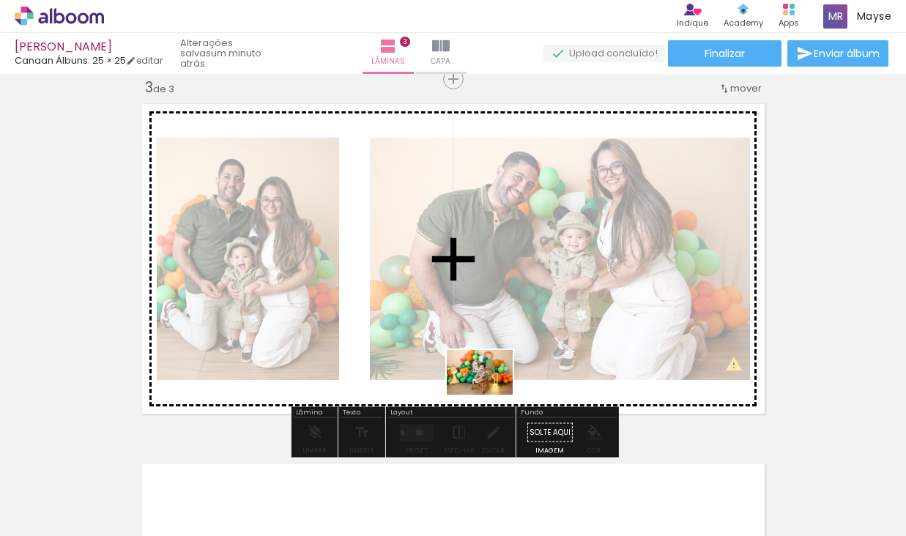
click at [491, 394] on quentale-workspace at bounding box center [453, 268] width 906 height 536
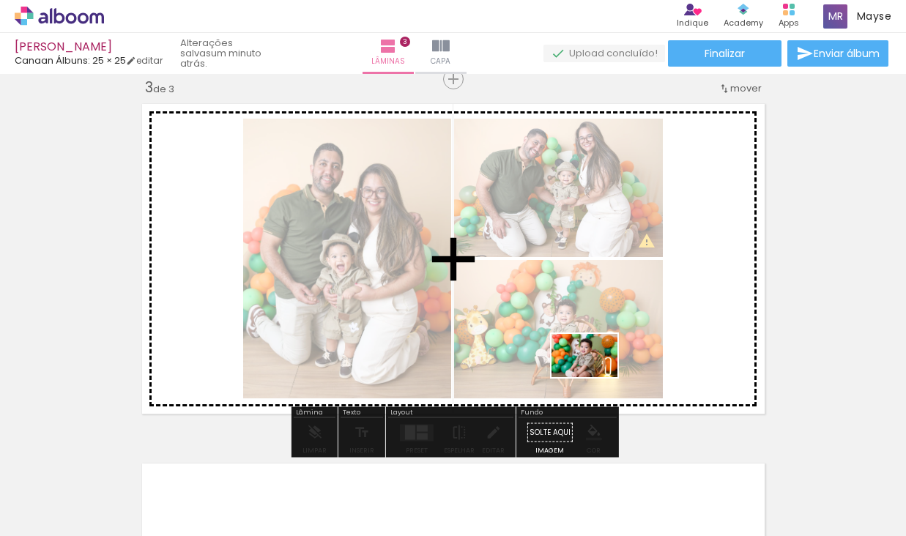
scroll to position [0, 12423]
drag, startPoint x: 587, startPoint y: 484, endPoint x: 596, endPoint y: 378, distance: 106.5
click at [596, 378] on quentale-workspace at bounding box center [453, 268] width 906 height 536
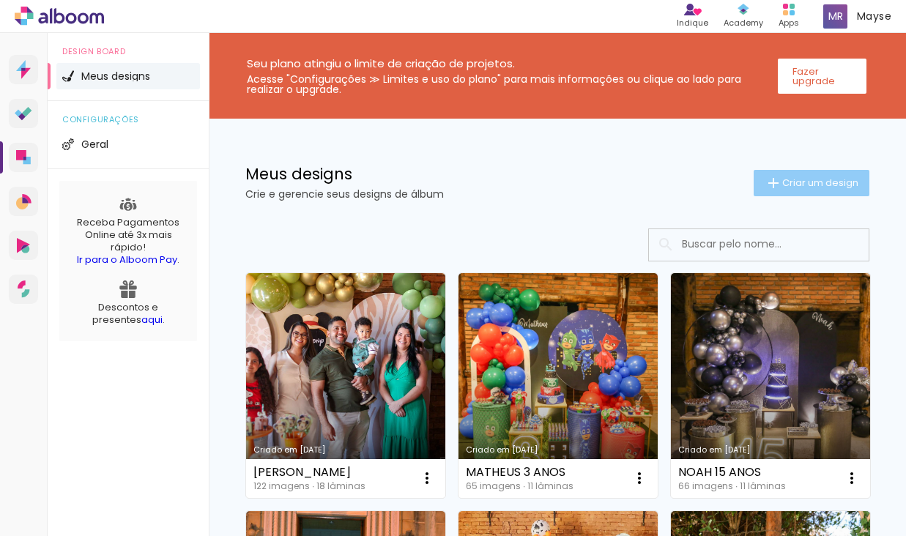
click at [800, 178] on span "Criar um design" at bounding box center [820, 183] width 76 height 10
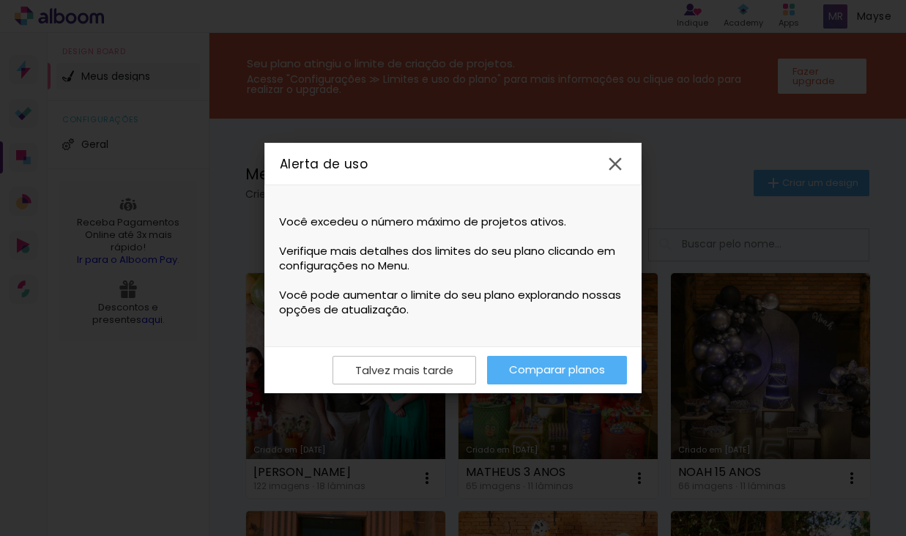
click at [510, 366] on link "Comparar planos" at bounding box center [557, 370] width 140 height 29
click at [544, 372] on link "Comparar planos" at bounding box center [557, 370] width 140 height 29
